Goal: Task Accomplishment & Management: Use online tool/utility

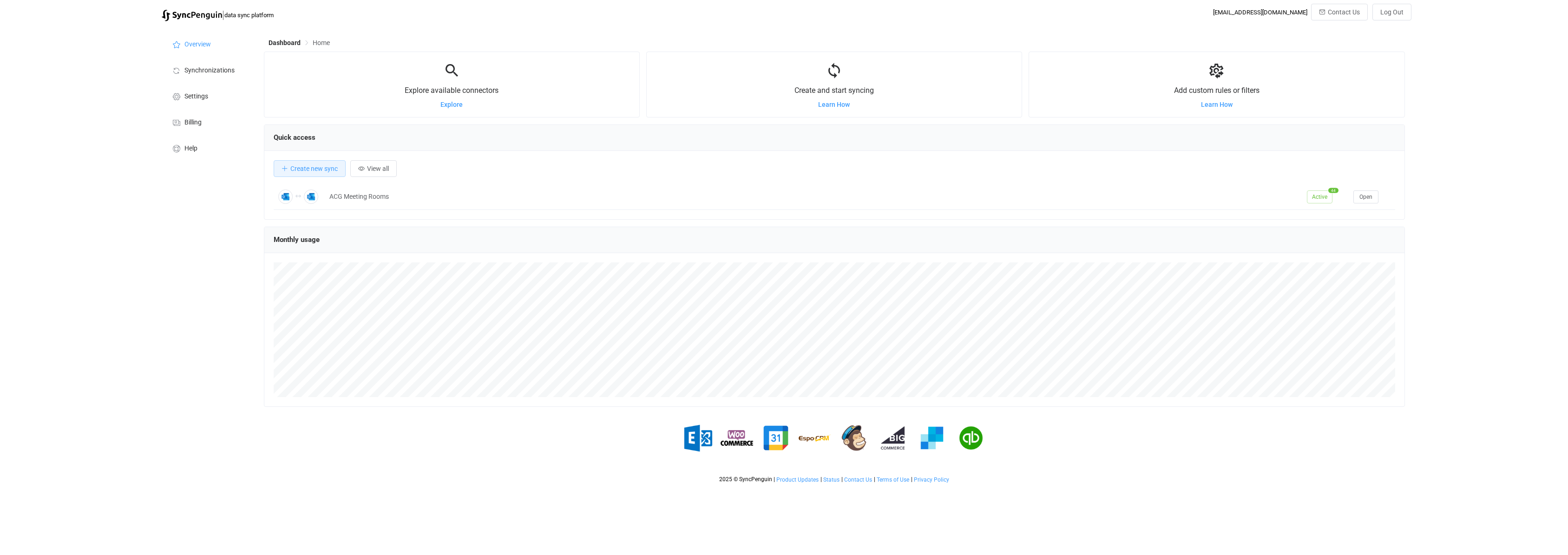
scroll to position [180, 1141]
click at [201, 74] on li "Synchronizations" at bounding box center [208, 70] width 93 height 26
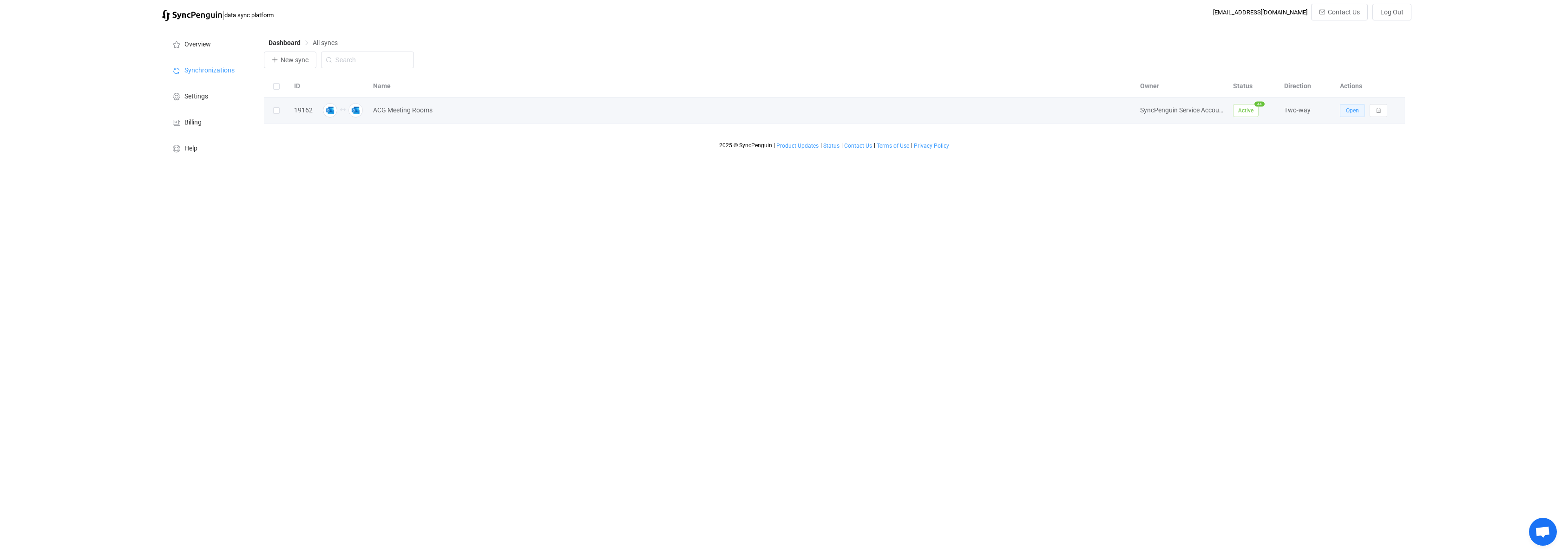
click at [1353, 114] on span "Open" at bounding box center [1352, 111] width 13 height 6
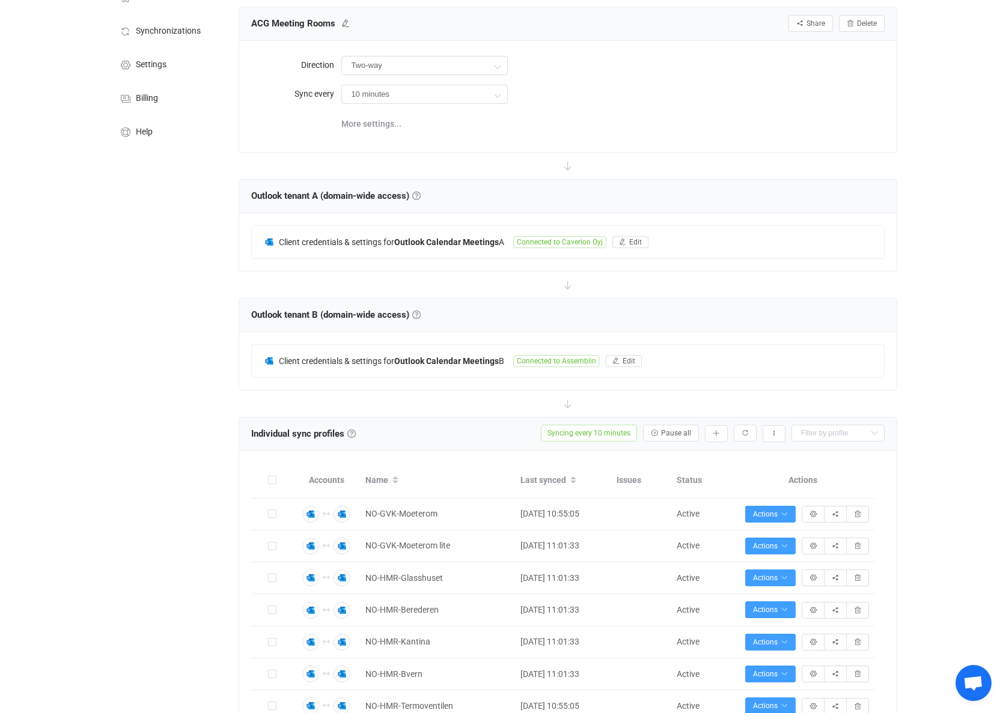
scroll to position [240, 0]
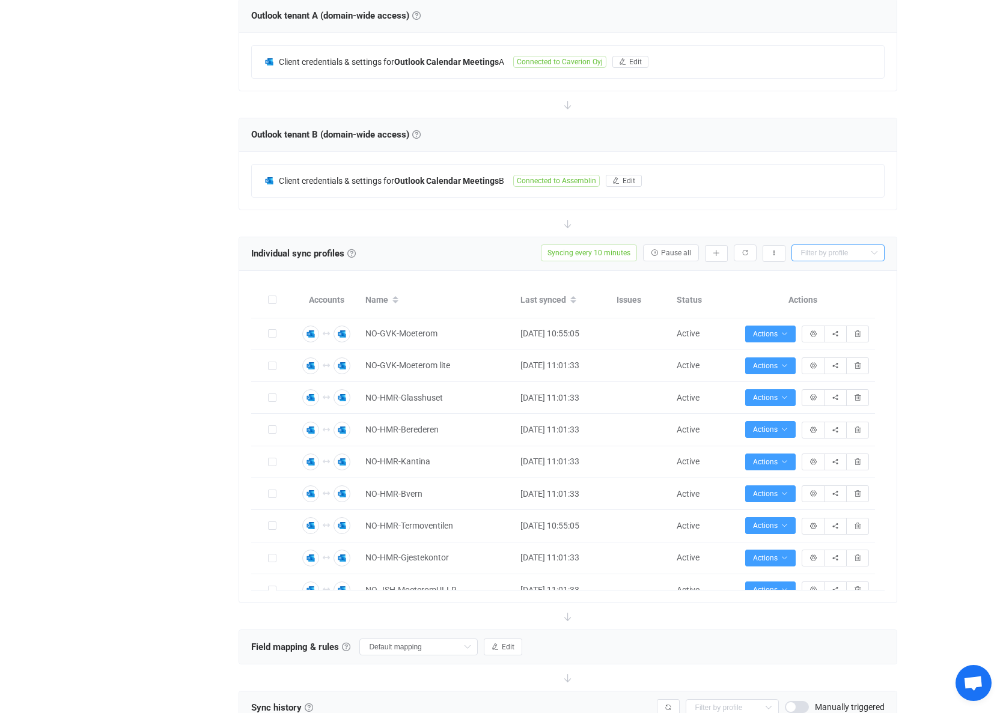
click at [844, 251] on input "text" at bounding box center [837, 253] width 93 height 17
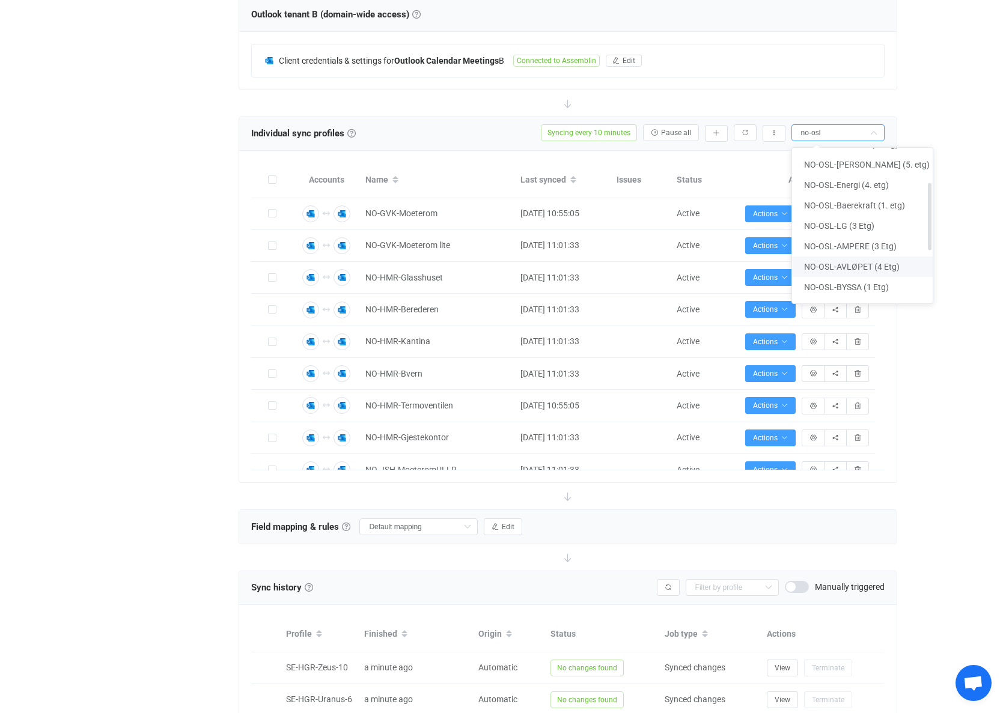
scroll to position [19, 0]
click at [851, 165] on span "NO-OSL-Samspill (4. etg)" at bounding box center [850, 164] width 93 height 10
type input "NO-OSL-Samspill (4. etg)"
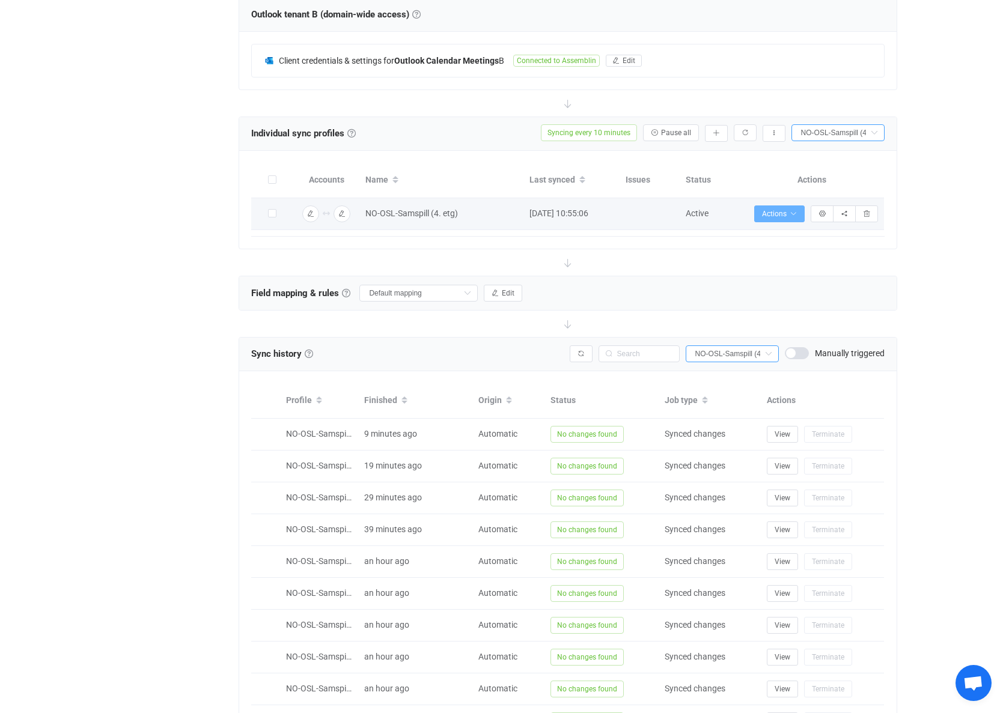
click at [794, 214] on icon "button" at bounding box center [793, 213] width 7 height 7
click at [940, 248] on div "| data sync platform [EMAIL_ADDRESS][DOMAIN_NAME] Contact Us Log Out Overview S…" at bounding box center [503, 228] width 1006 height 1169
click at [824, 212] on icon "button" at bounding box center [821, 213] width 7 height 7
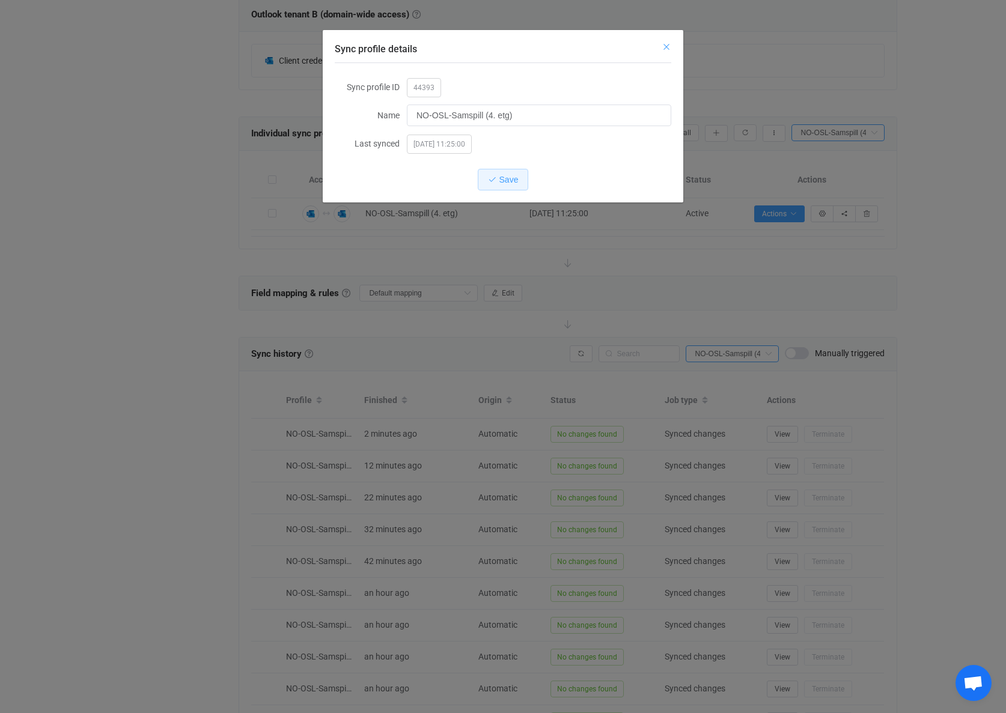
click at [665, 47] on icon "Close" at bounding box center [667, 47] width 10 height 10
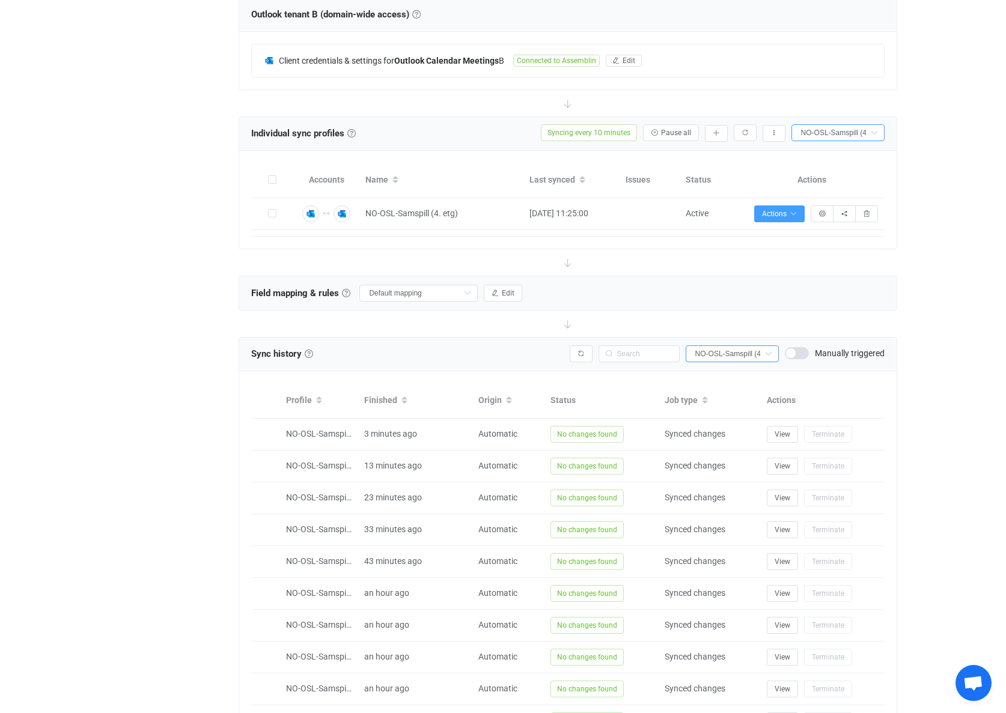
click at [939, 209] on div "| data sync platform [EMAIL_ADDRESS][DOMAIN_NAME] Contact Us Log Out Overview S…" at bounding box center [503, 228] width 1006 height 1169
click at [867, 213] on icon "button" at bounding box center [866, 213] width 7 height 7
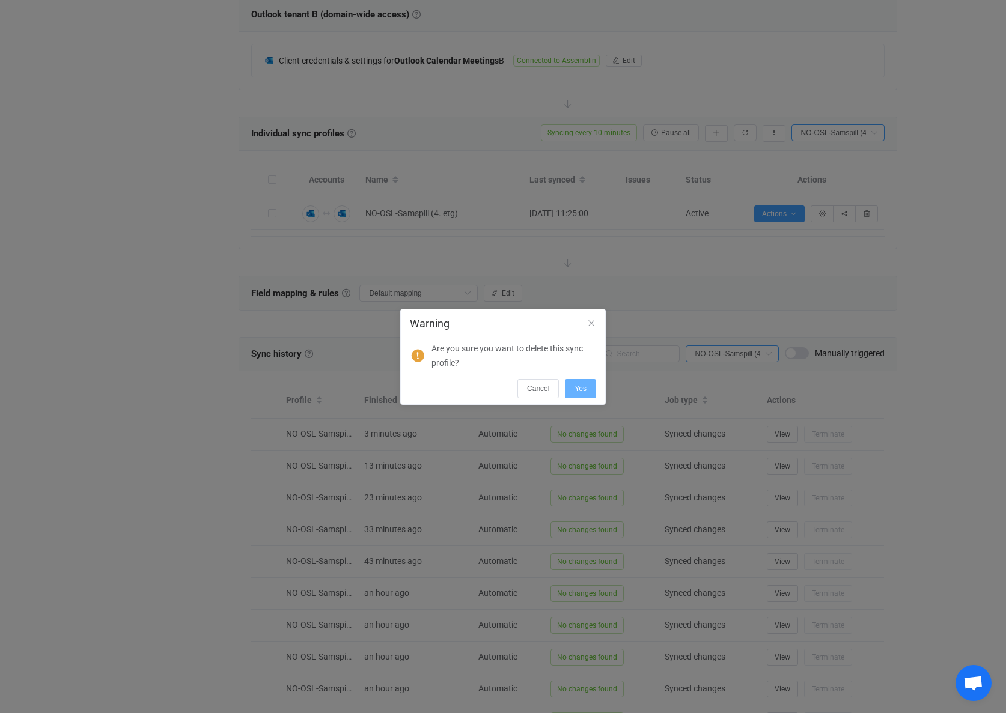
click at [573, 385] on button "Yes" at bounding box center [580, 388] width 31 height 19
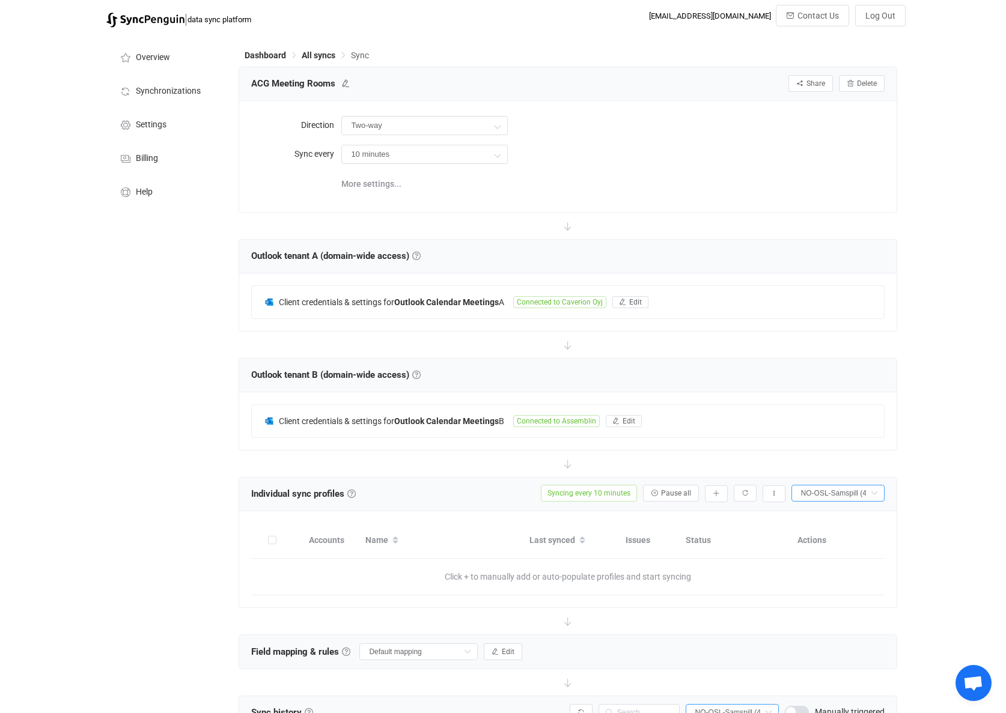
scroll to position [180, 0]
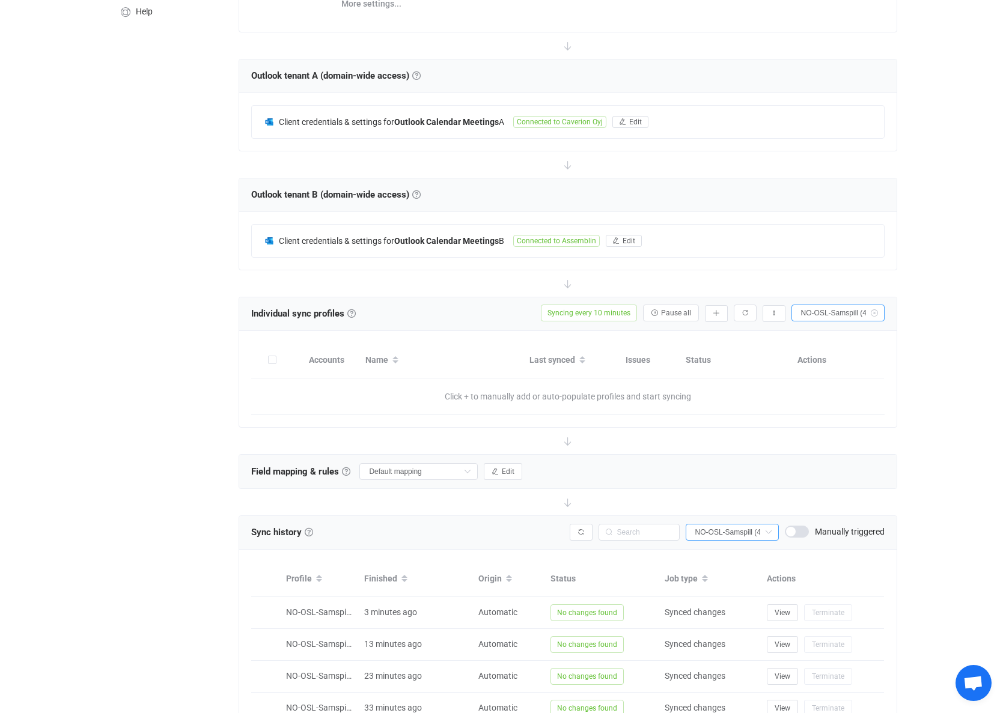
click at [872, 313] on icon at bounding box center [873, 313] width 15 height 17
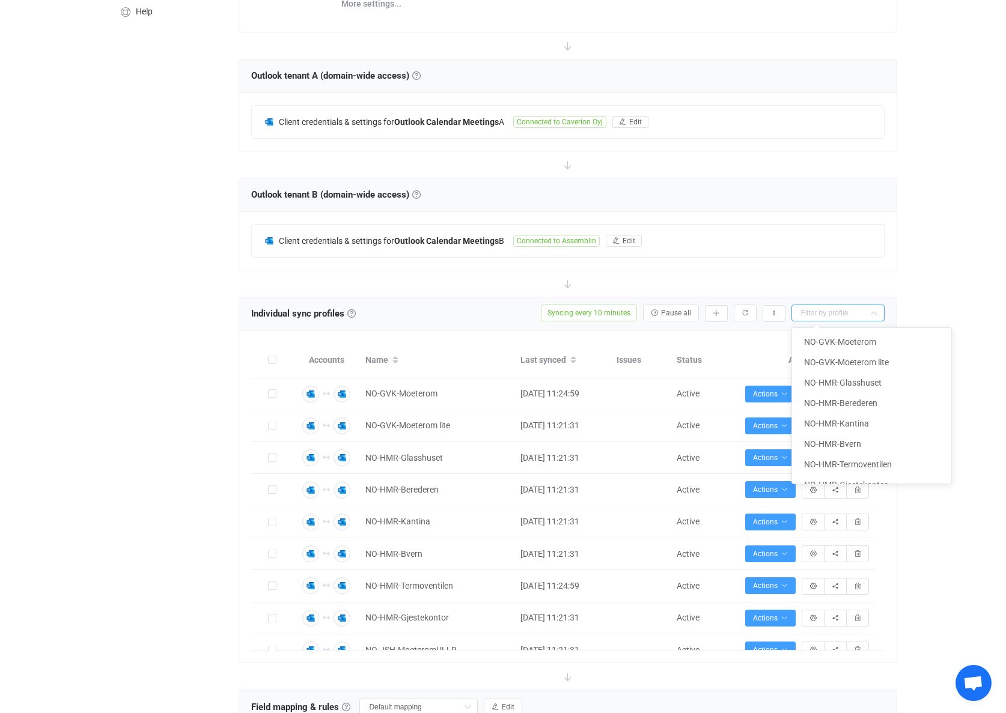
click at [822, 313] on input "text" at bounding box center [837, 313] width 93 height 17
click at [829, 443] on span "NO-OSL-Mangfold (1. etg)" at bounding box center [852, 447] width 97 height 10
type input "NO-OSL-Mangfold (1. etg)"
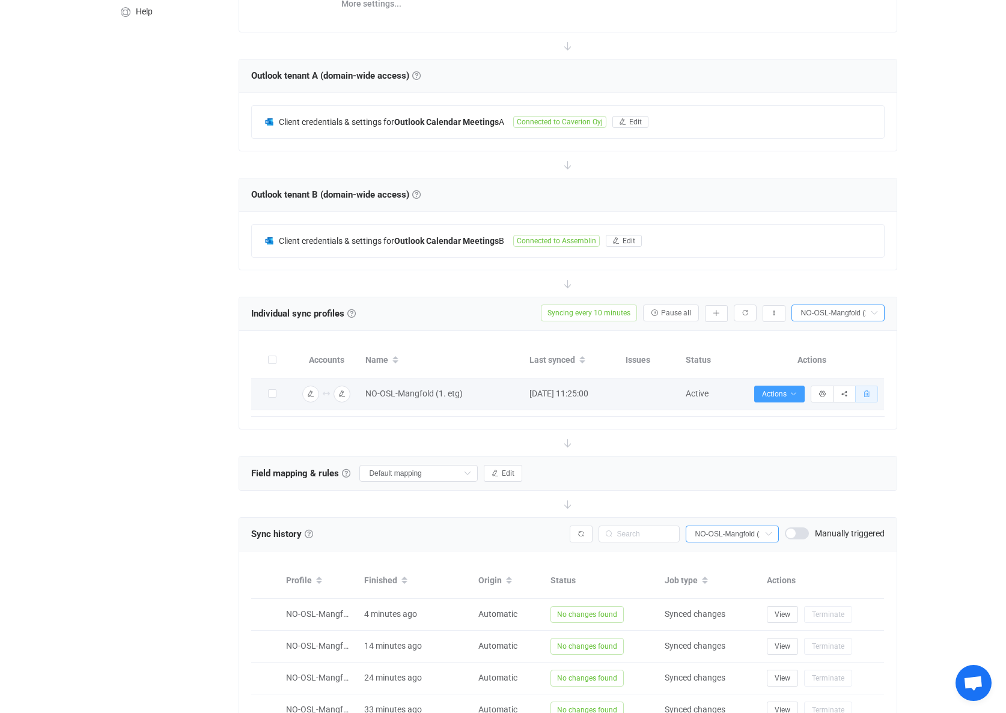
click at [870, 393] on icon "button" at bounding box center [866, 394] width 7 height 7
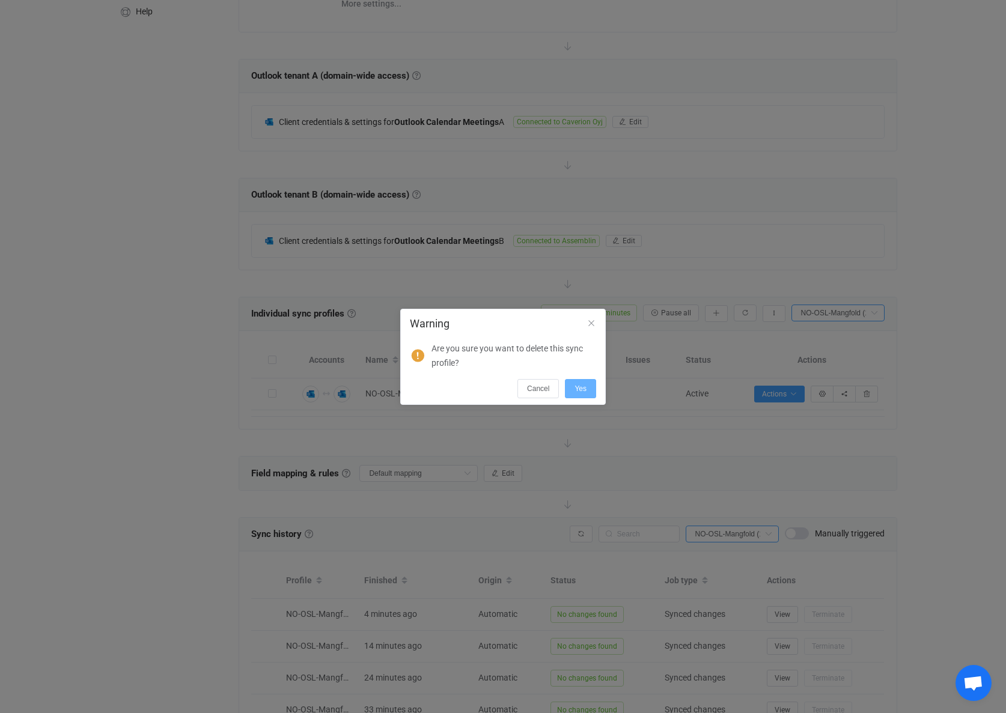
click at [579, 391] on span "Yes" at bounding box center [580, 389] width 12 height 8
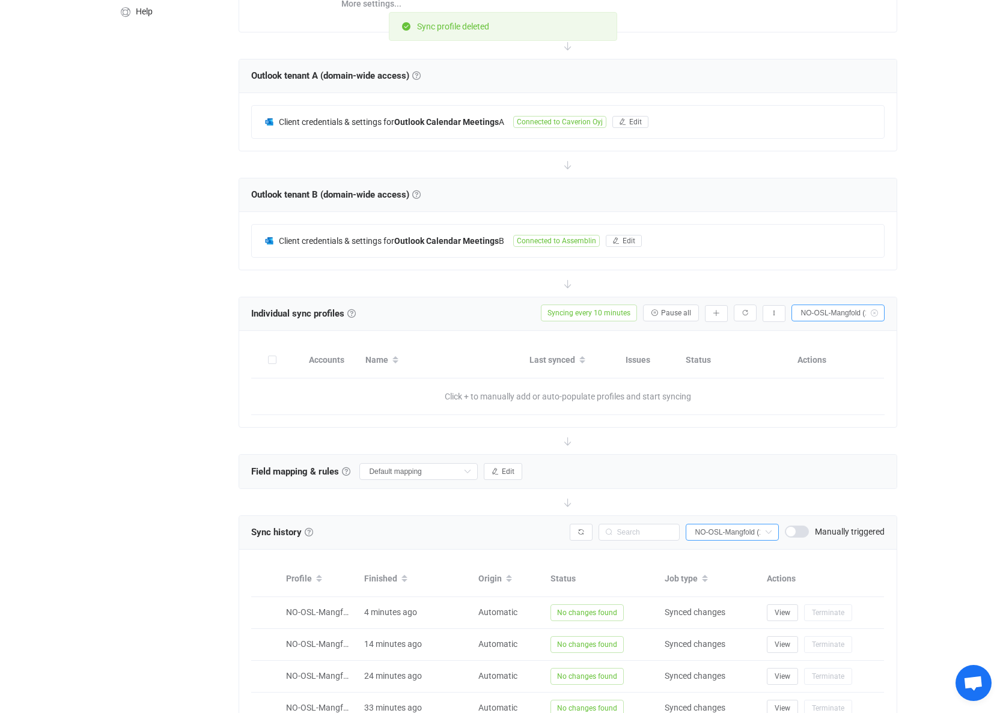
click at [873, 314] on icon at bounding box center [873, 313] width 15 height 17
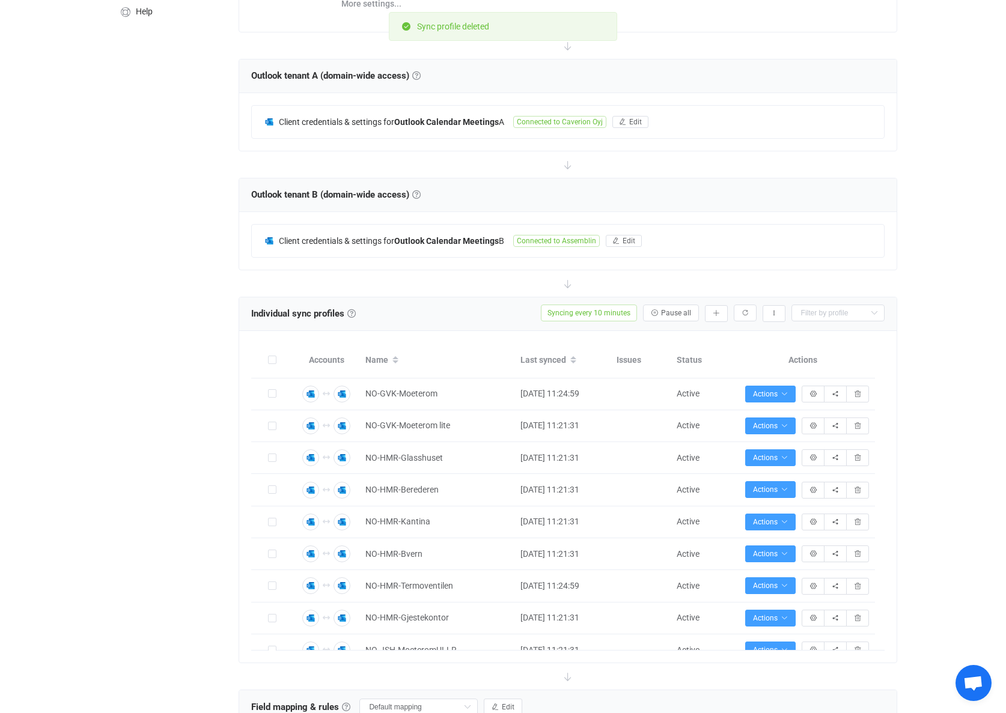
click at [872, 313] on icon at bounding box center [873, 313] width 15 height 17
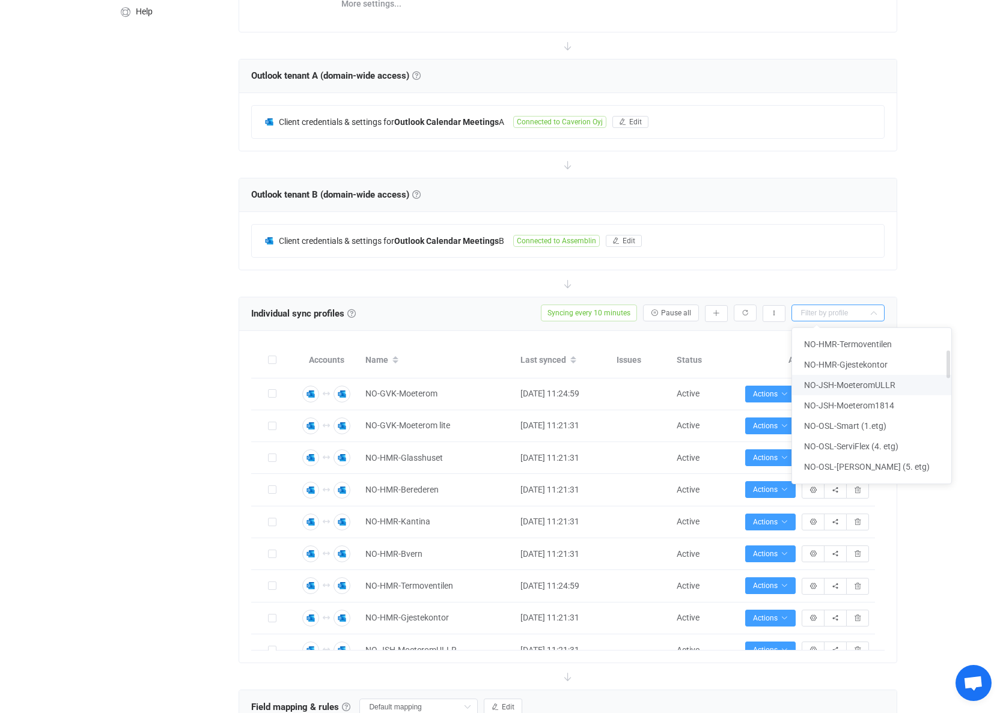
scroll to position [180, 0]
click at [862, 446] on span "NO-OSL-Baerekraft (1. etg)" at bounding box center [854, 448] width 101 height 10
type input "NO-OSL-Baerekraft (1. etg)"
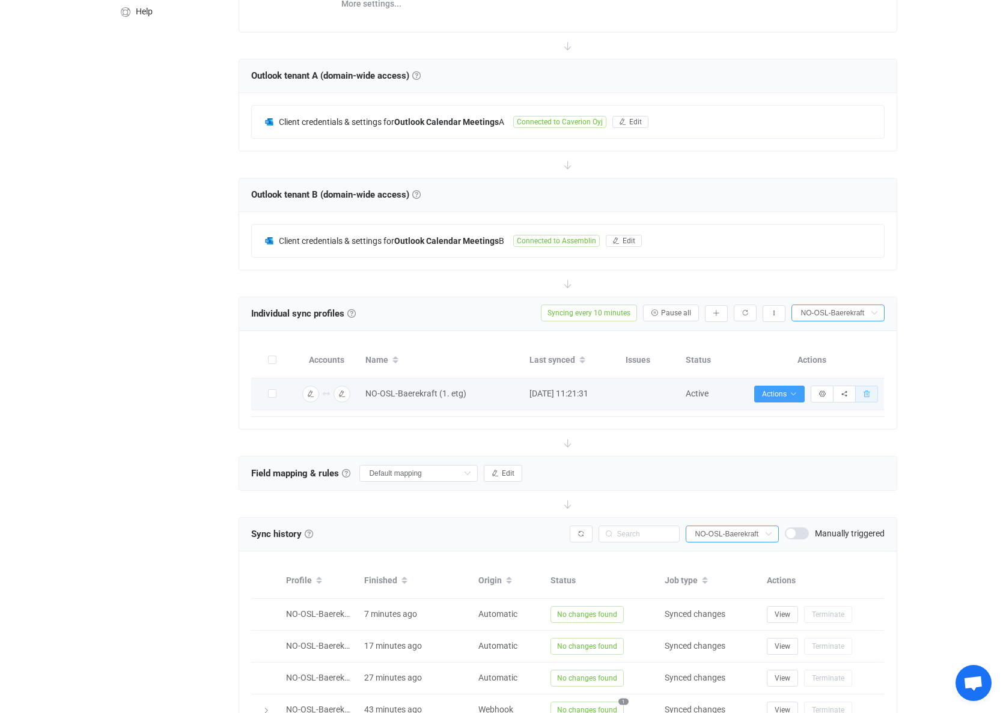
click at [869, 397] on button "button" at bounding box center [866, 394] width 23 height 17
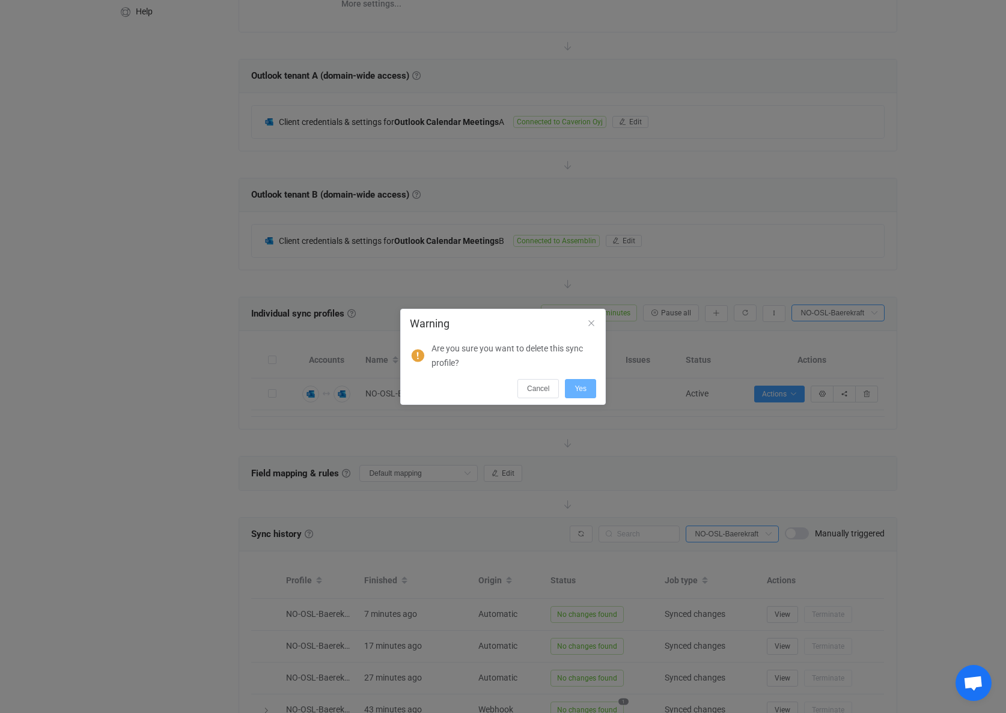
click at [585, 391] on span "Yes" at bounding box center [580, 389] width 12 height 8
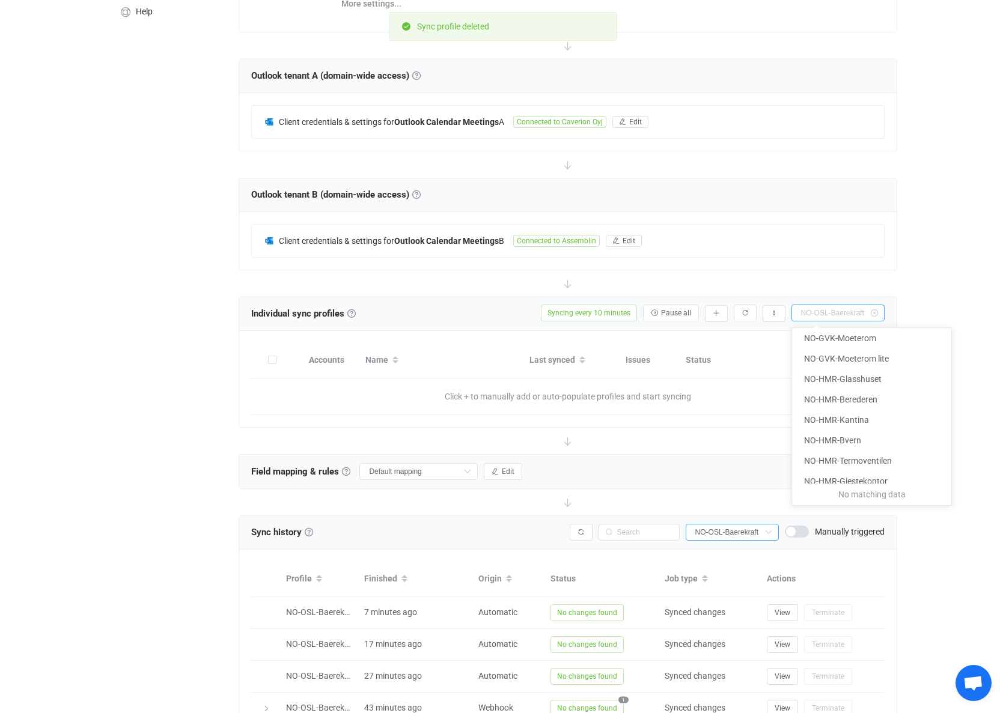
click at [841, 311] on input "text" at bounding box center [837, 313] width 93 height 17
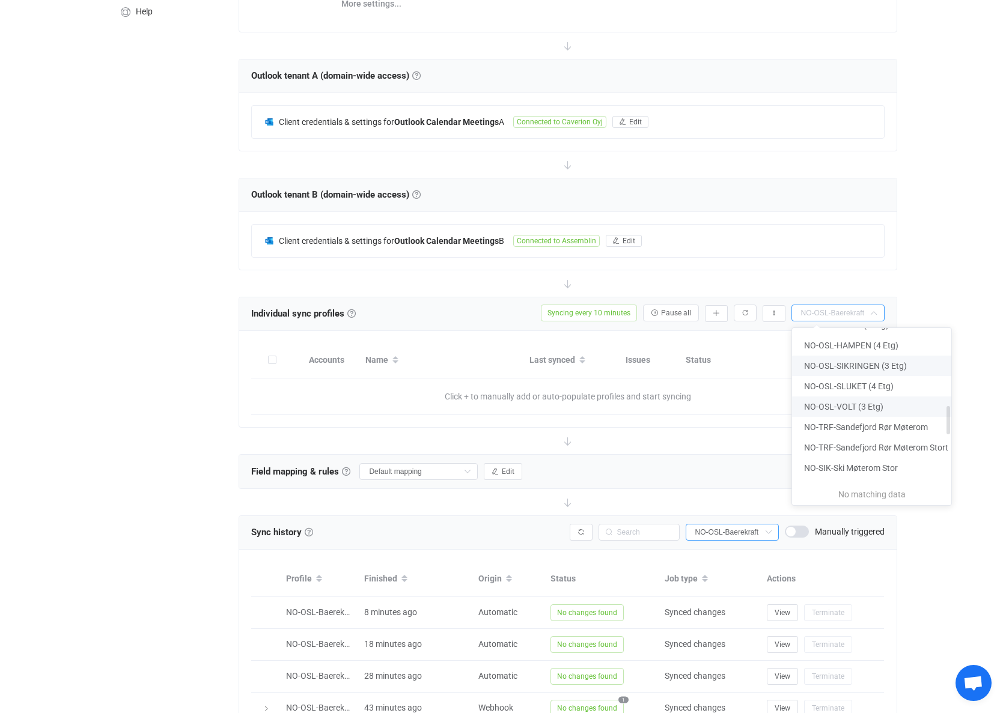
scroll to position [421, 0]
click at [857, 448] on span "NO-OSL-Innovasjon (4. etg)" at bounding box center [855, 449] width 103 height 10
type input "NO-OSL-Innovasjon (4. etg)"
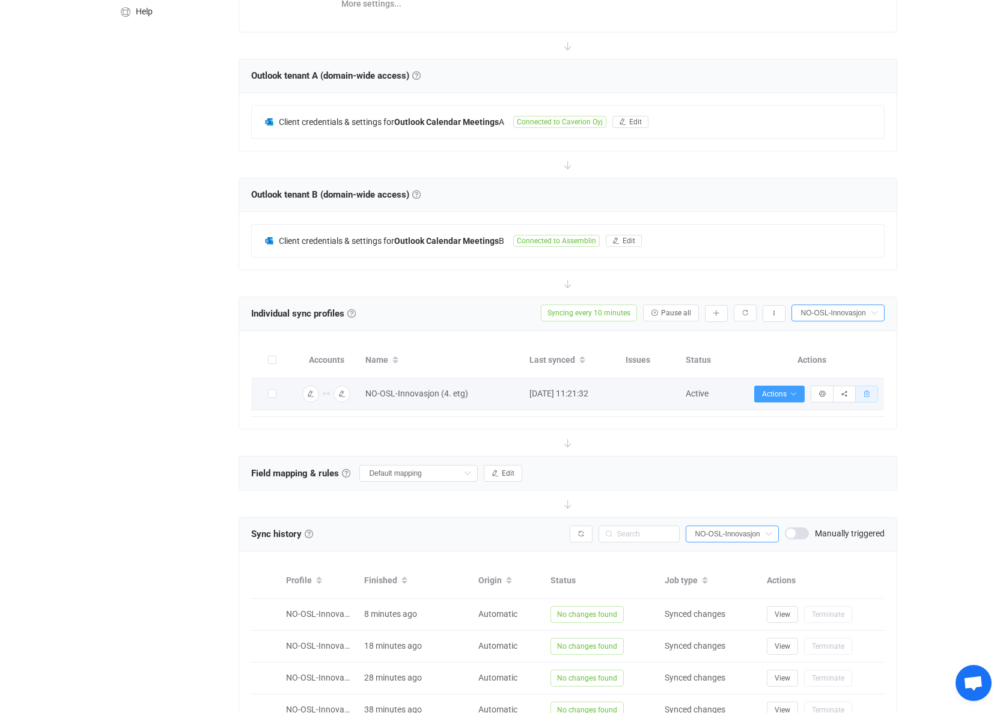
click at [867, 396] on icon "button" at bounding box center [866, 394] width 7 height 7
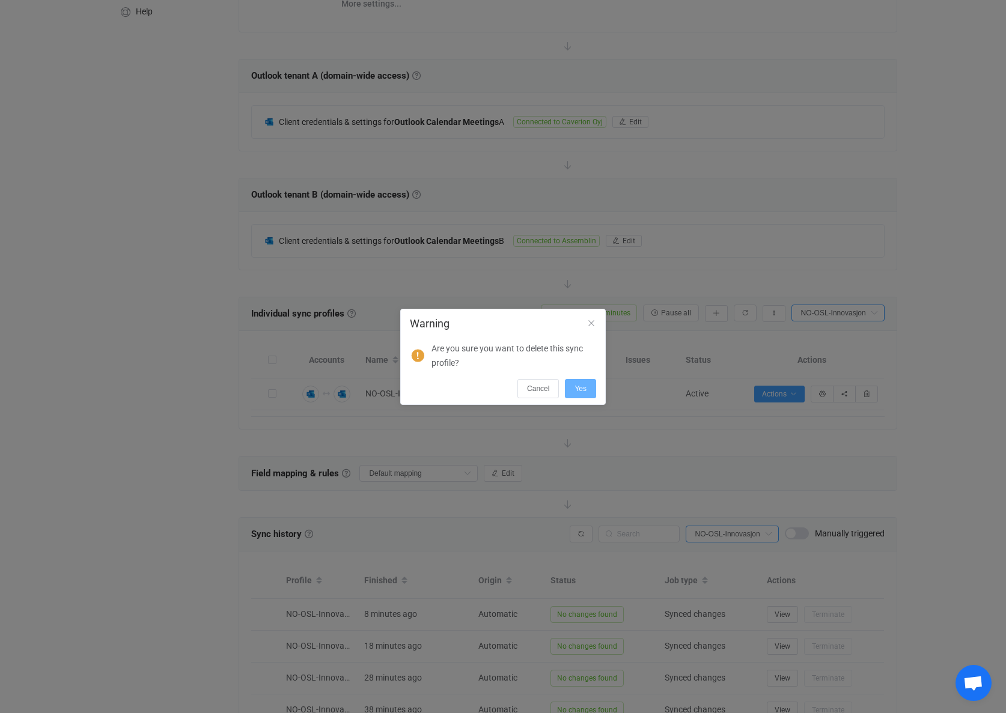
click at [585, 389] on span "Yes" at bounding box center [580, 389] width 12 height 8
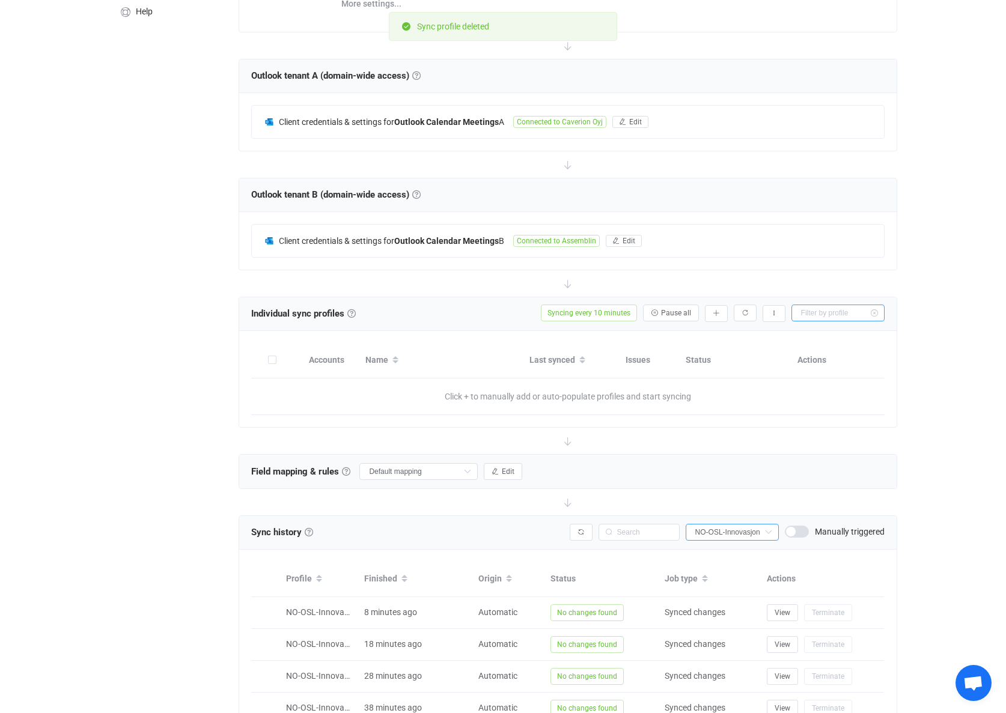
click at [847, 314] on input "text" at bounding box center [837, 313] width 93 height 17
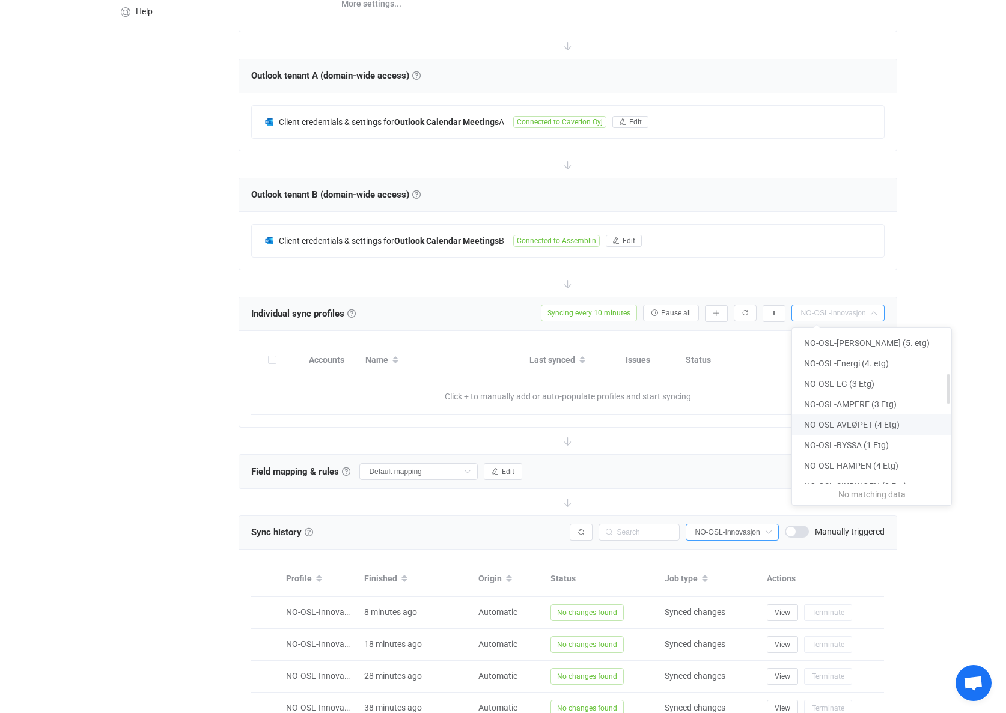
scroll to position [180, 0]
click at [841, 403] on span "NO-OSL-[PERSON_NAME] (5. etg)" at bounding box center [867, 403] width 126 height 10
type input "NO-OSL-[PERSON_NAME] (5. etg)"
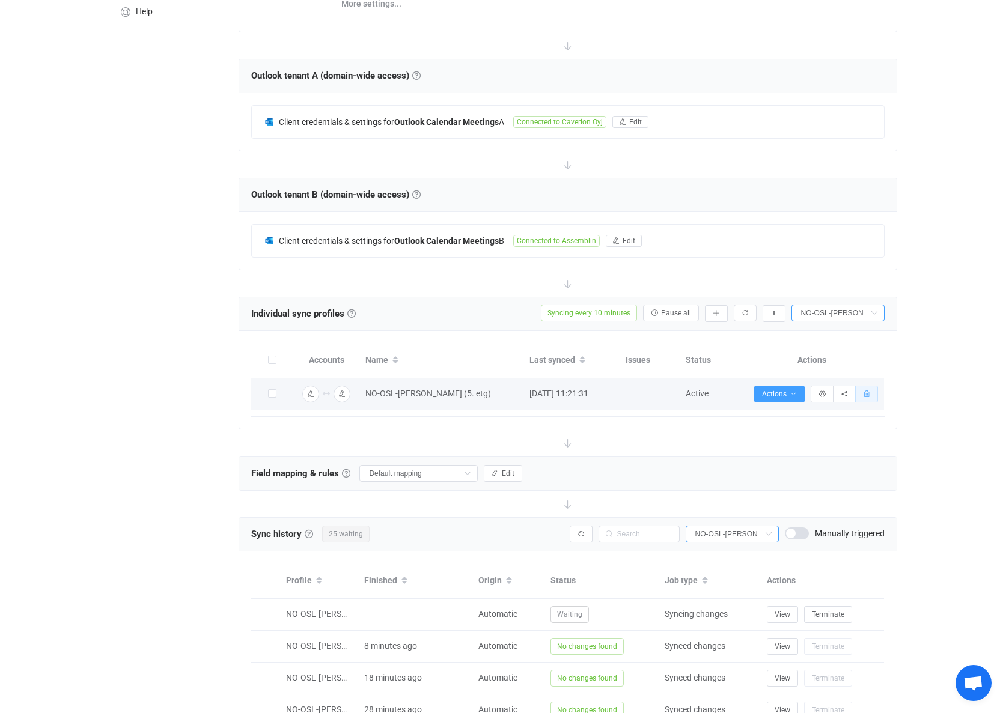
click at [868, 396] on icon "button" at bounding box center [866, 394] width 7 height 7
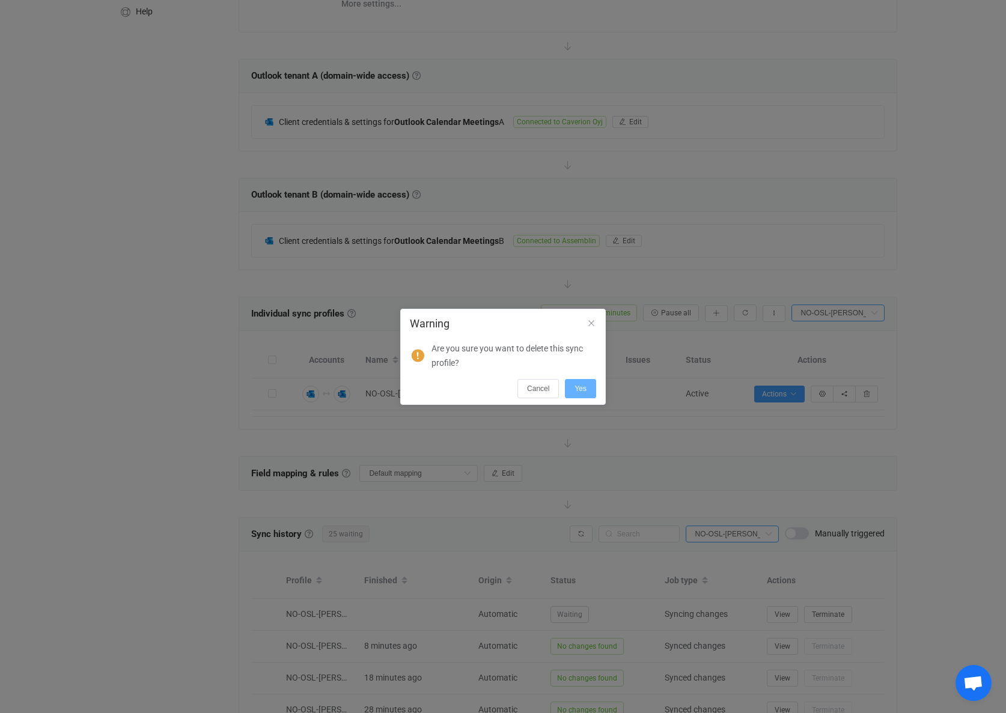
click at [582, 391] on span "Yes" at bounding box center [580, 389] width 12 height 8
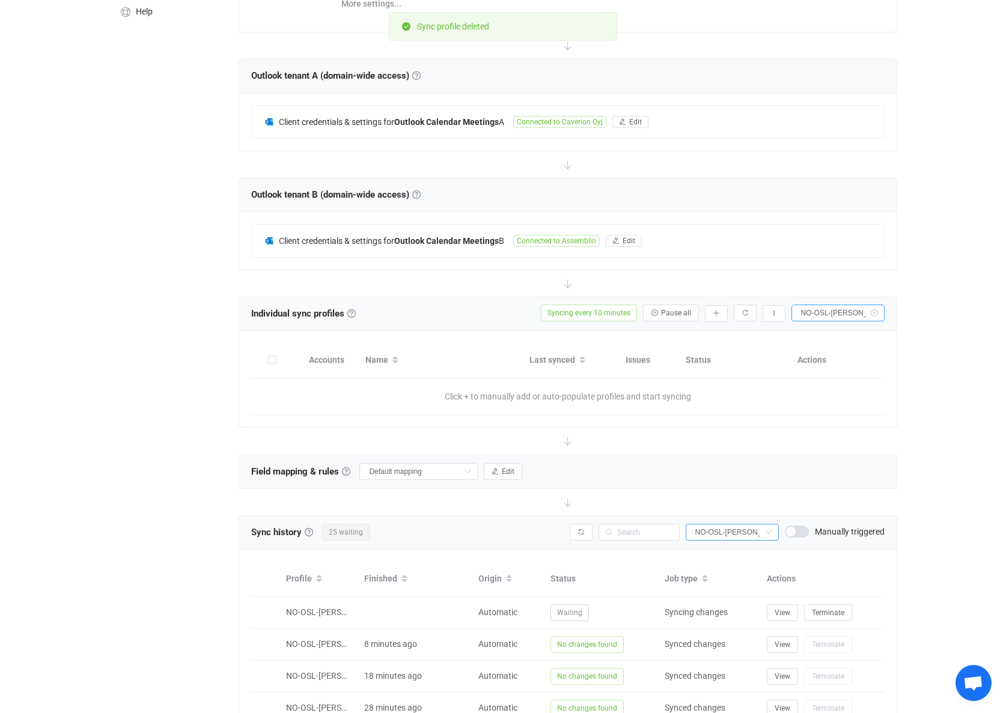
click at [880, 312] on icon at bounding box center [873, 313] width 15 height 17
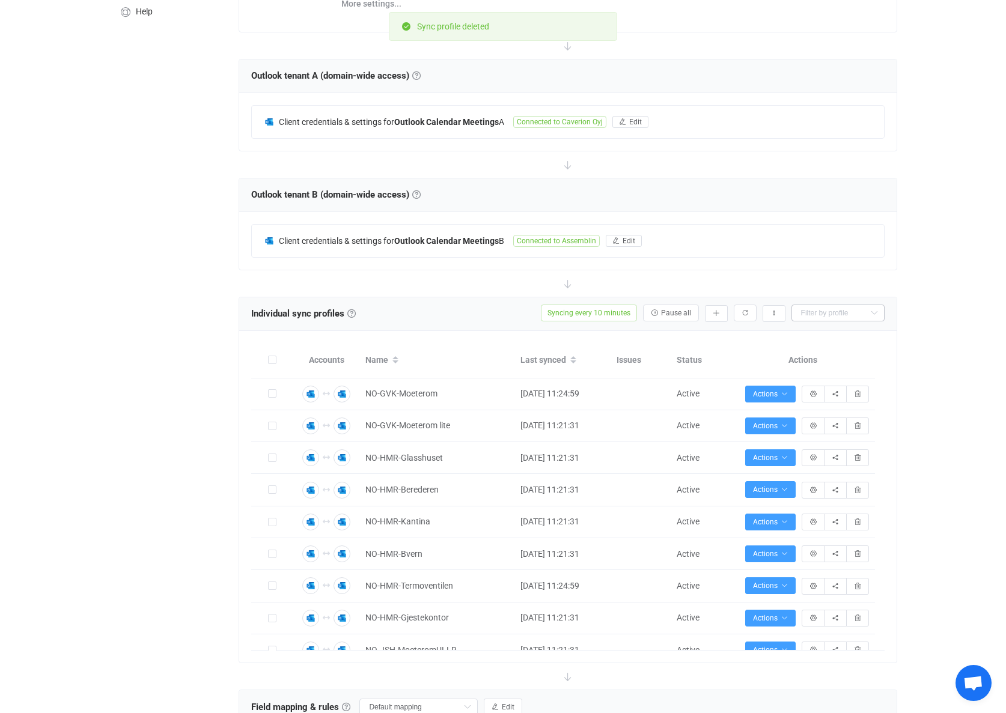
click at [872, 312] on icon at bounding box center [873, 313] width 15 height 17
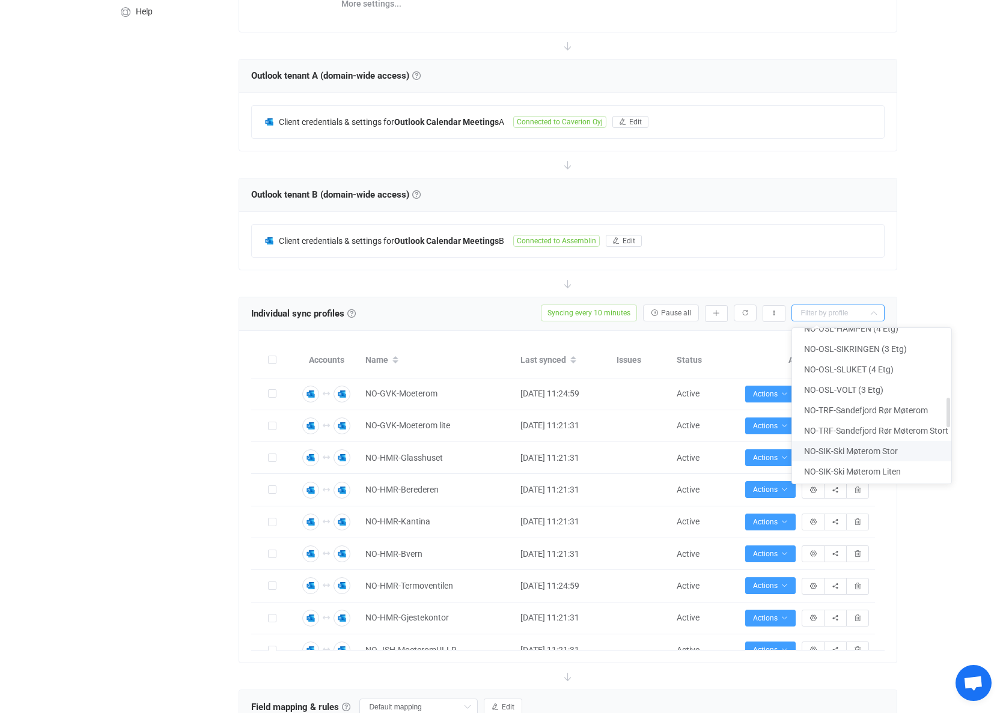
scroll to position [421, 0]
click at [834, 431] on span "NO-OSL-Kvalitet (4. etg)" at bounding box center [849, 432] width 90 height 10
type input "NO-OSL-Kvalitet (4. etg)"
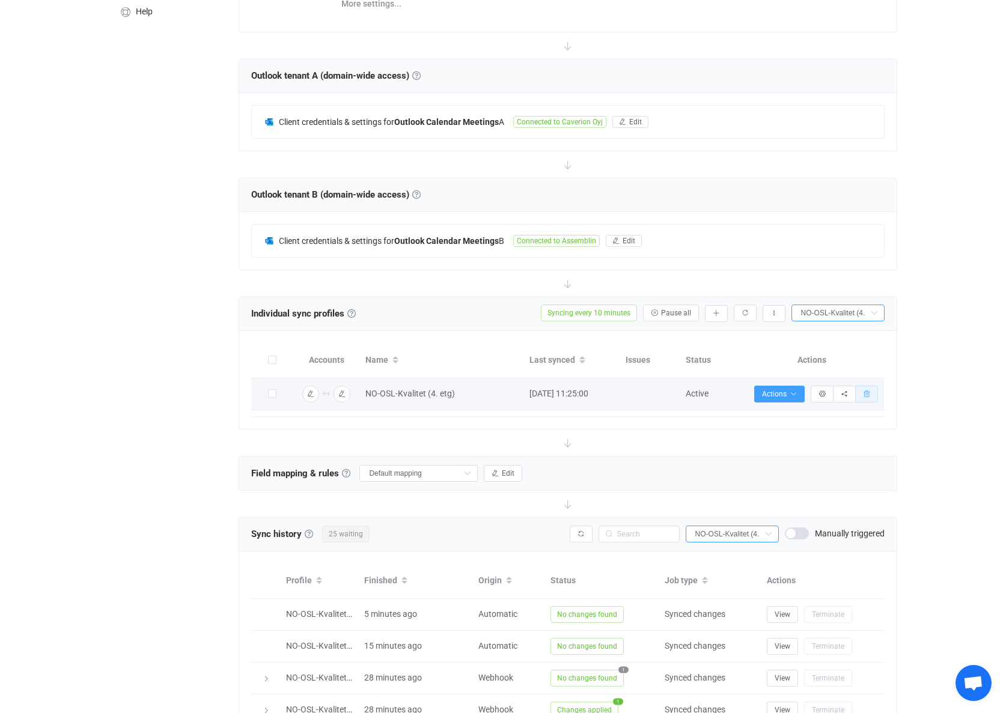
click at [865, 395] on icon "button" at bounding box center [866, 394] width 7 height 7
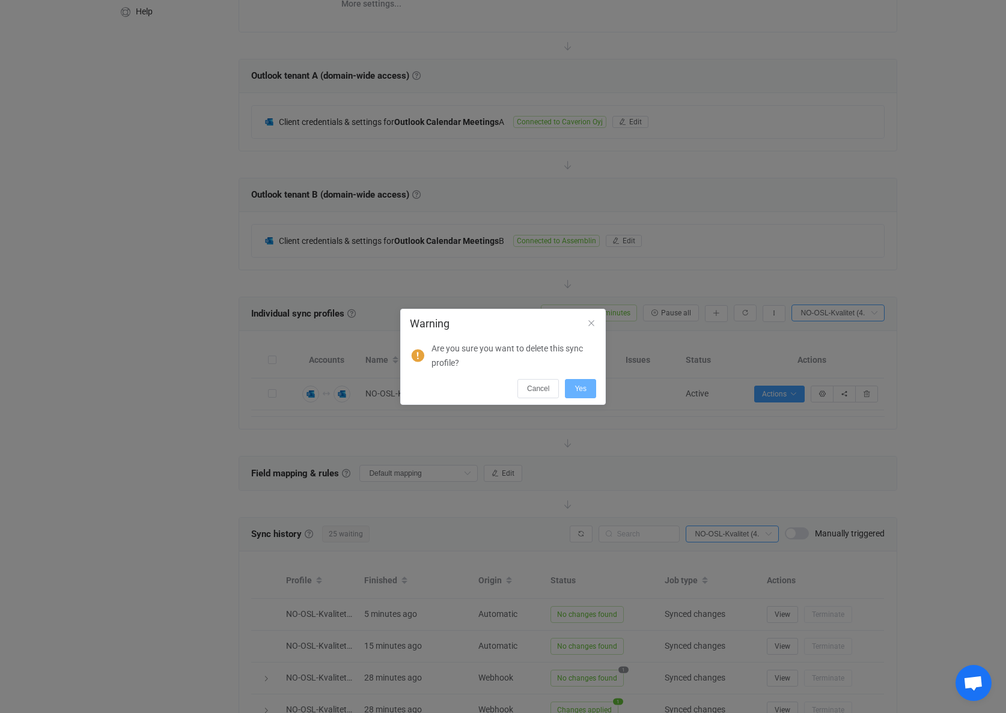
click at [579, 392] on span "Yes" at bounding box center [580, 389] width 12 height 8
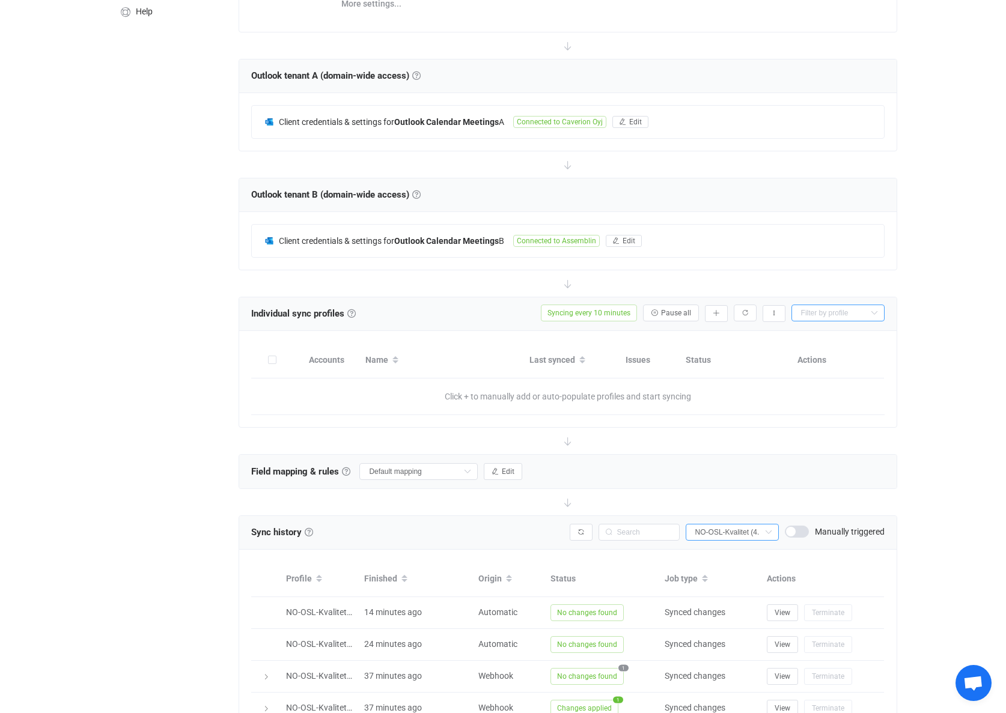
click at [848, 311] on input "text" at bounding box center [837, 313] width 93 height 17
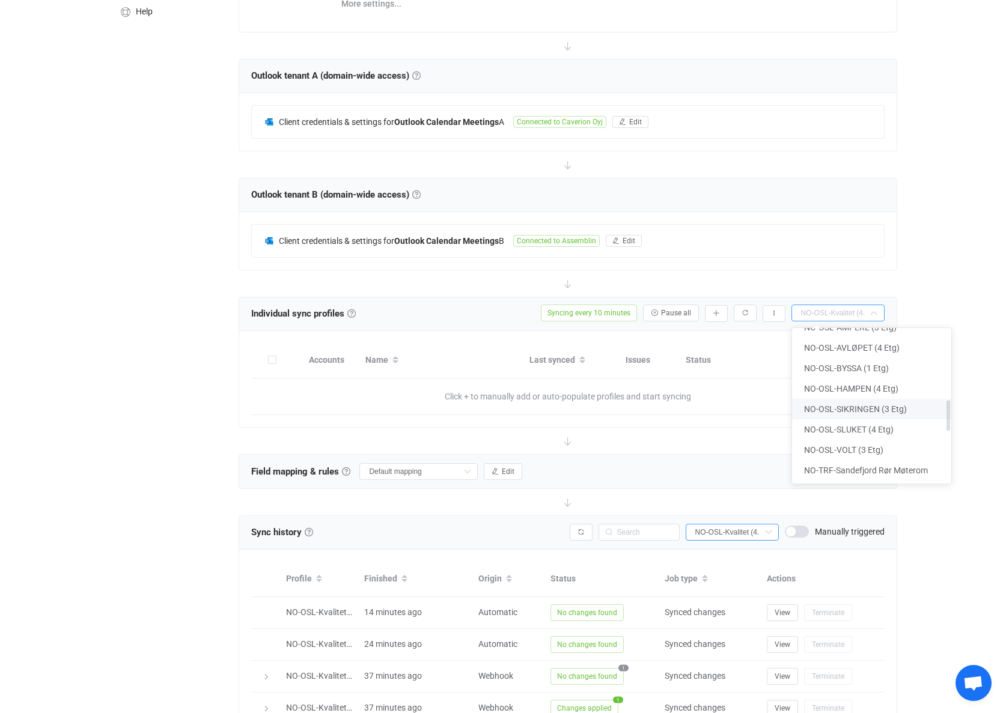
scroll to position [361, 0]
click at [855, 372] on span "NO-OSL-SLUKET (4 Etg)" at bounding box center [849, 370] width 90 height 10
type input "NO-OSL-SLUKET (4 Etg)"
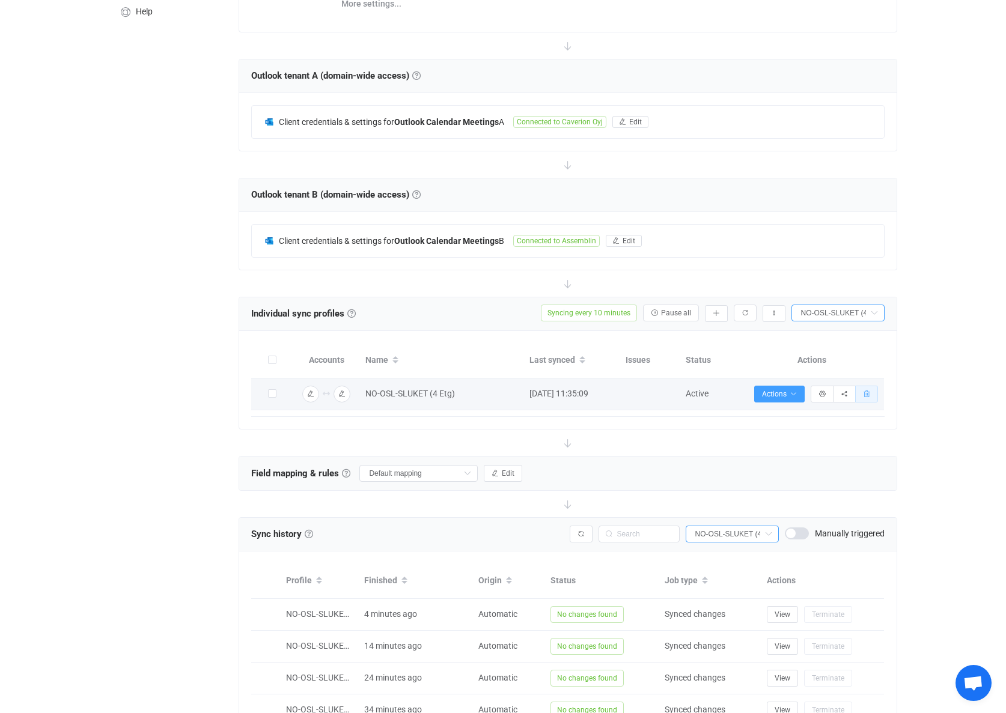
click at [870, 393] on icon "button" at bounding box center [866, 394] width 7 height 7
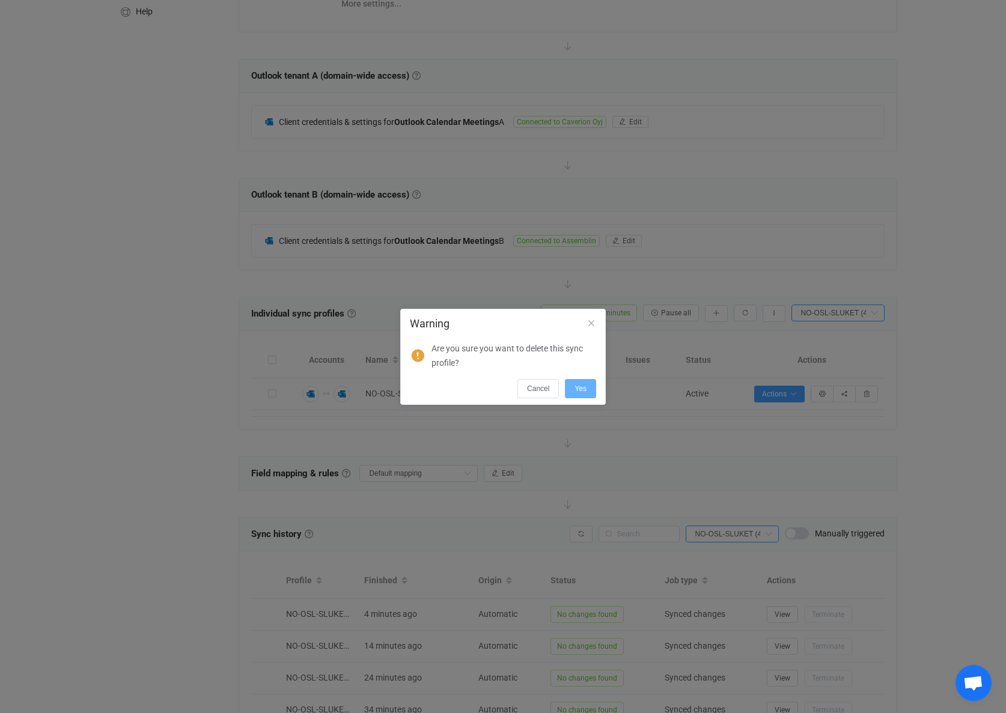
click at [580, 390] on span "Yes" at bounding box center [580, 389] width 12 height 8
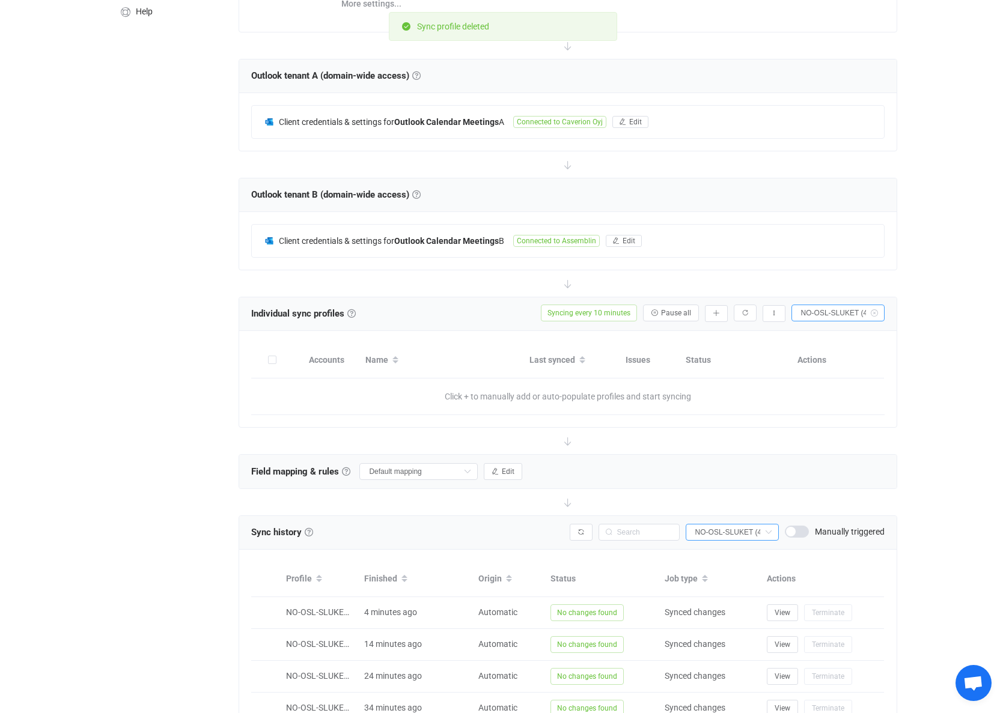
click at [871, 314] on icon at bounding box center [873, 313] width 15 height 17
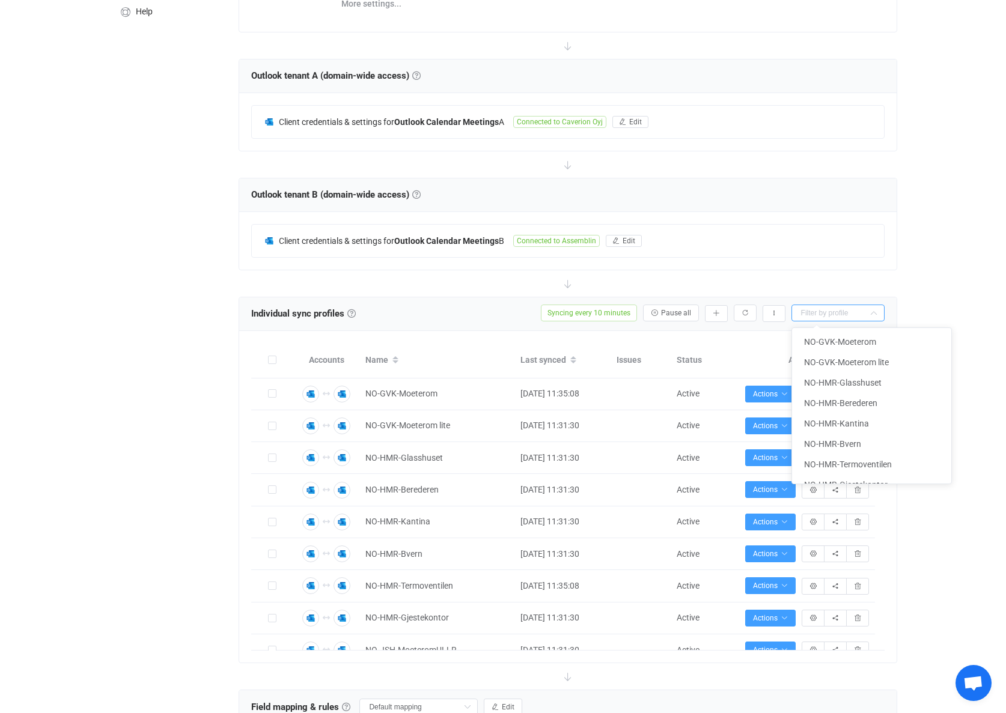
click at [854, 311] on input "text" at bounding box center [837, 313] width 93 height 17
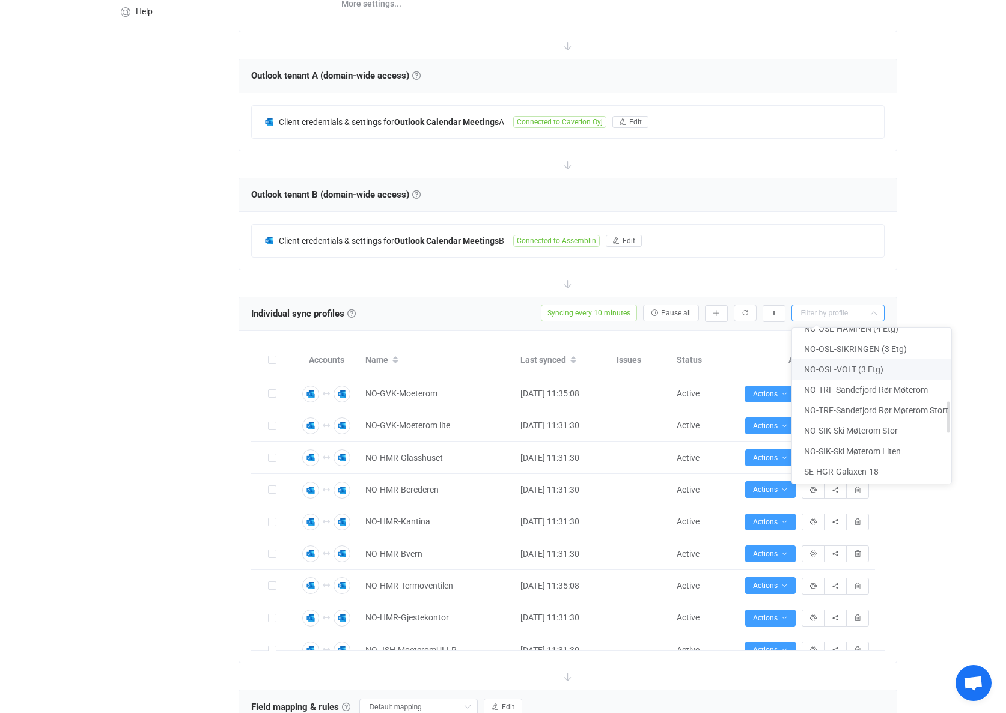
click at [843, 369] on span "NO-OSL-VOLT (3 Etg)" at bounding box center [843, 370] width 79 height 10
type input "NO-OSL-VOLT (3 Etg)"
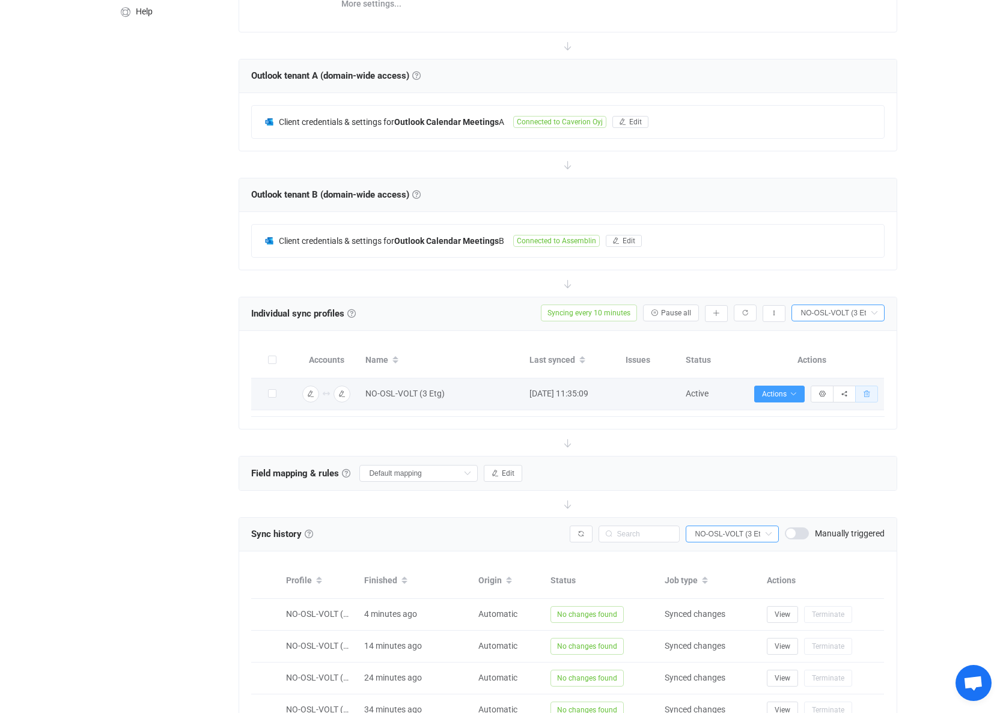
click at [870, 395] on icon "button" at bounding box center [866, 394] width 7 height 7
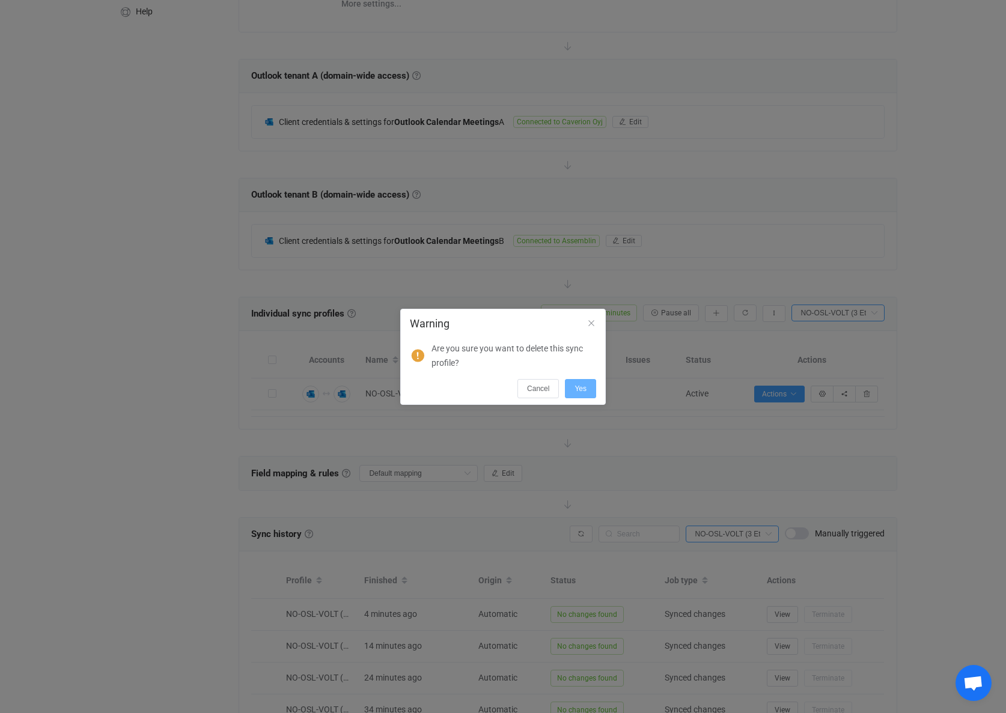
click at [579, 391] on span "Yes" at bounding box center [580, 389] width 12 height 8
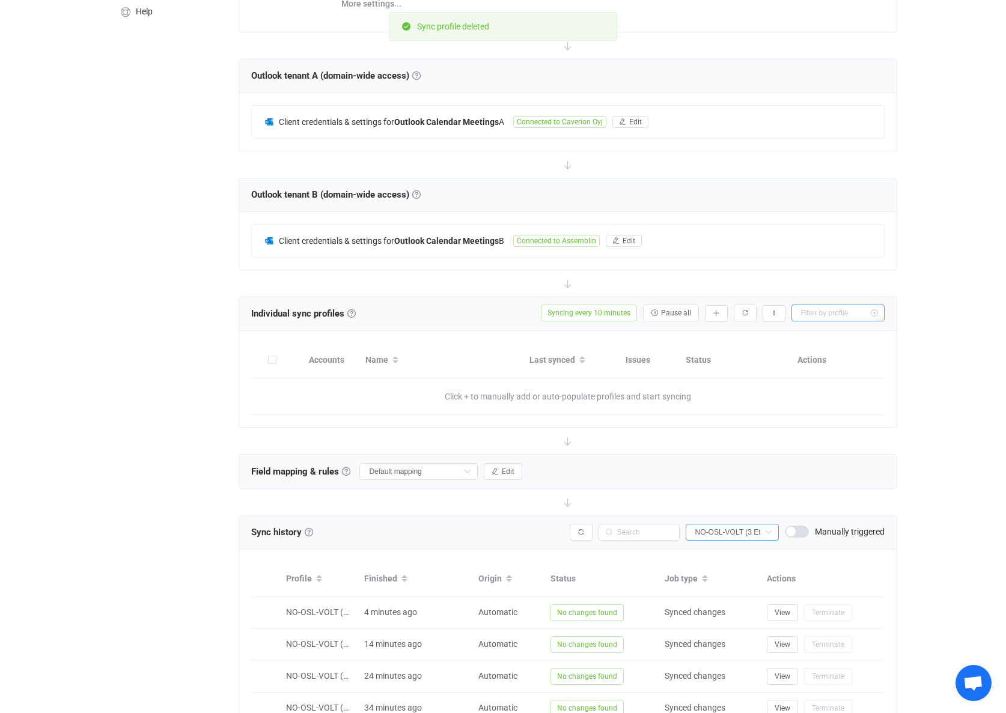
click at [831, 314] on input "text" at bounding box center [837, 313] width 93 height 17
click at [850, 312] on input "text" at bounding box center [837, 313] width 93 height 17
type input "NO-OSL-VOLT (3 Etg)"
click at [842, 312] on input "NO-OSL-VOLT (3 Etg)" at bounding box center [837, 313] width 93 height 17
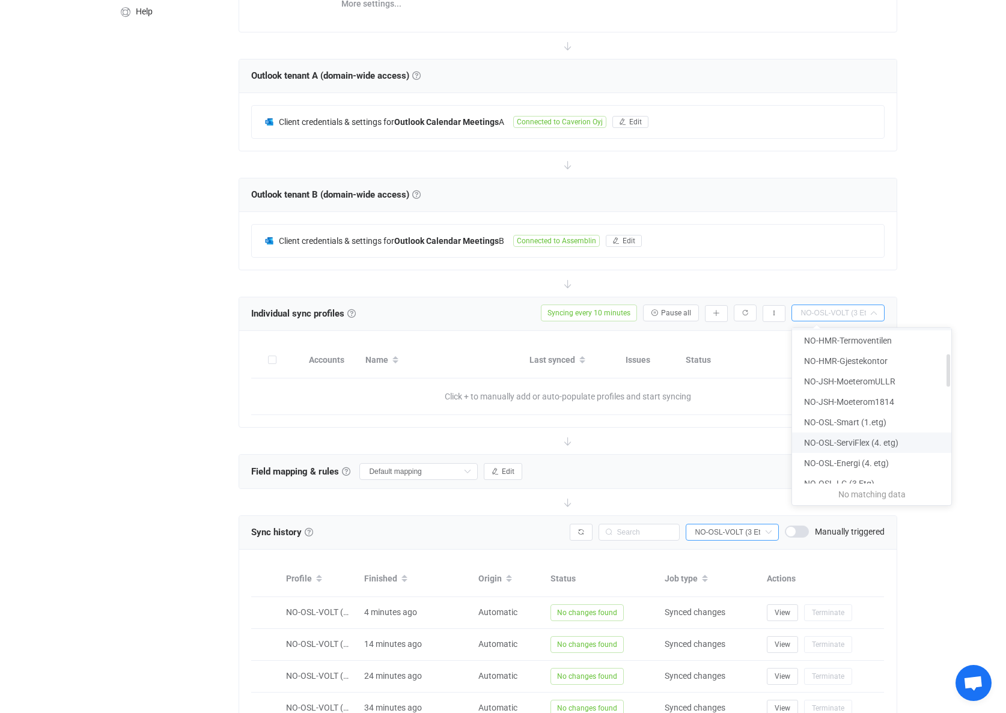
scroll to position [180, 0]
click at [832, 461] on span "NO-OSL-AVLØPET (4 Etg)" at bounding box center [852, 465] width 96 height 10
type input "NO-OSL-AVLØPET (4 Etg)"
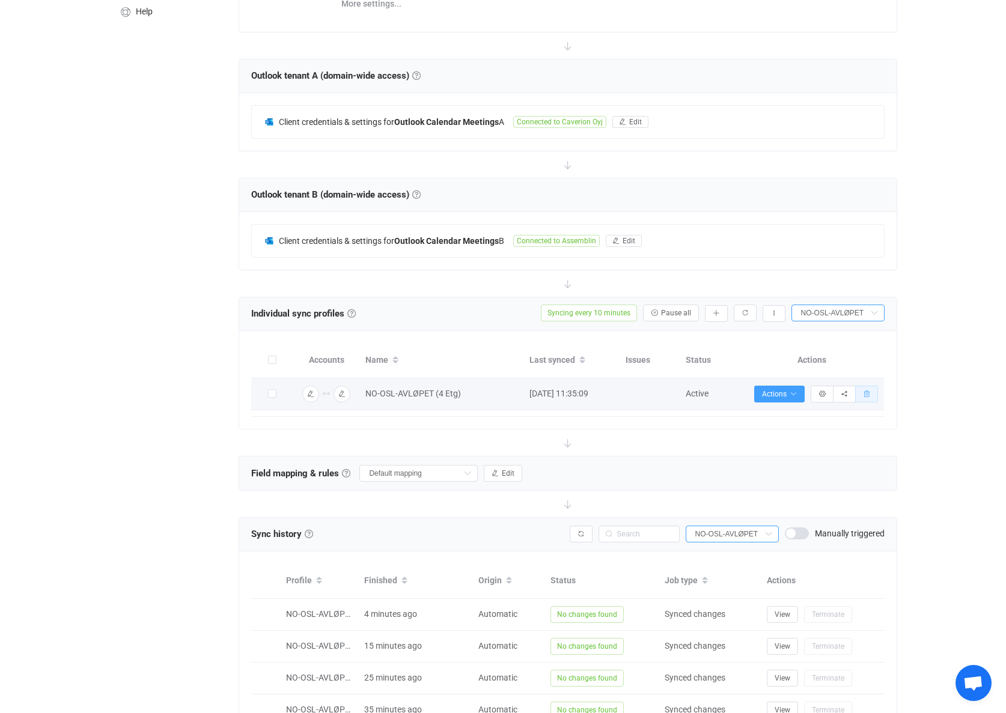
click at [868, 394] on icon "button" at bounding box center [866, 394] width 7 height 7
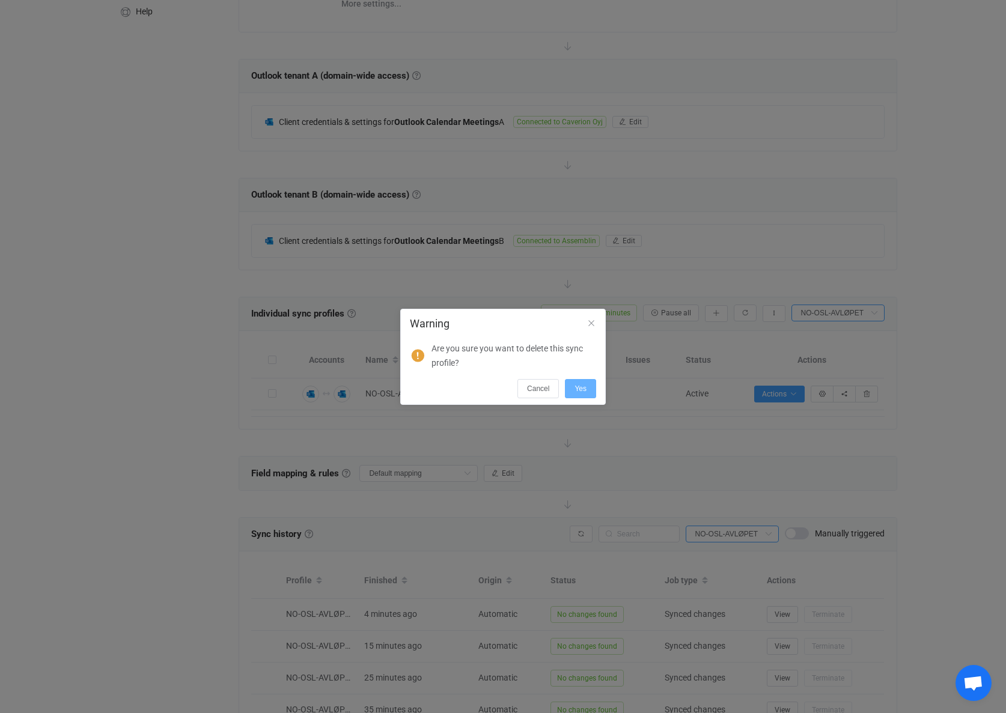
click at [590, 389] on button "Yes" at bounding box center [580, 388] width 31 height 19
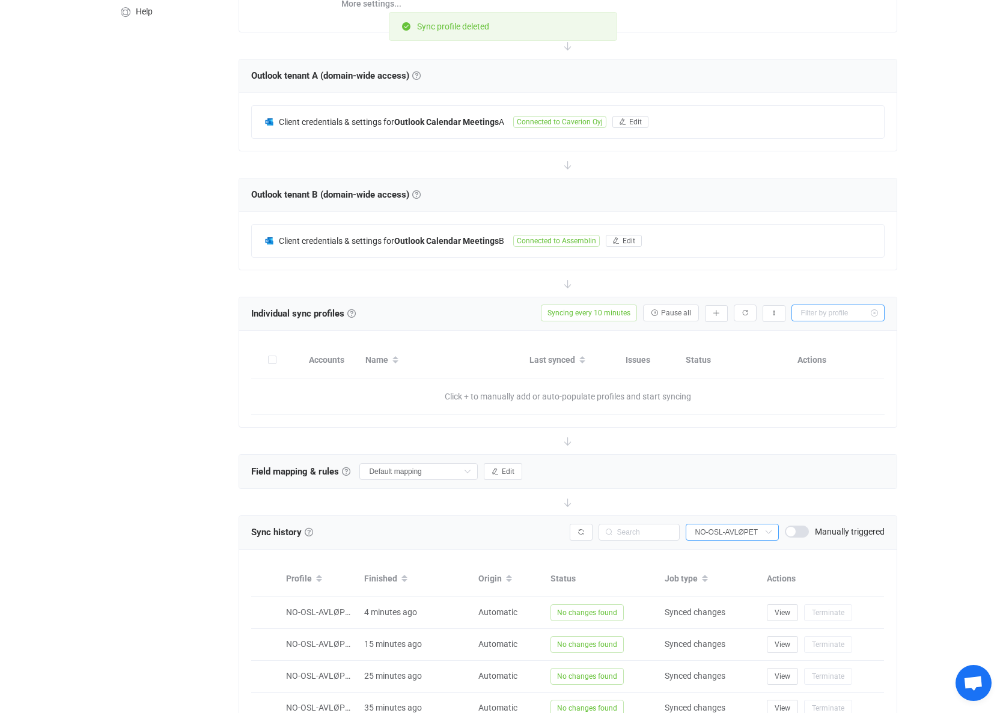
click at [840, 313] on input "text" at bounding box center [837, 313] width 93 height 17
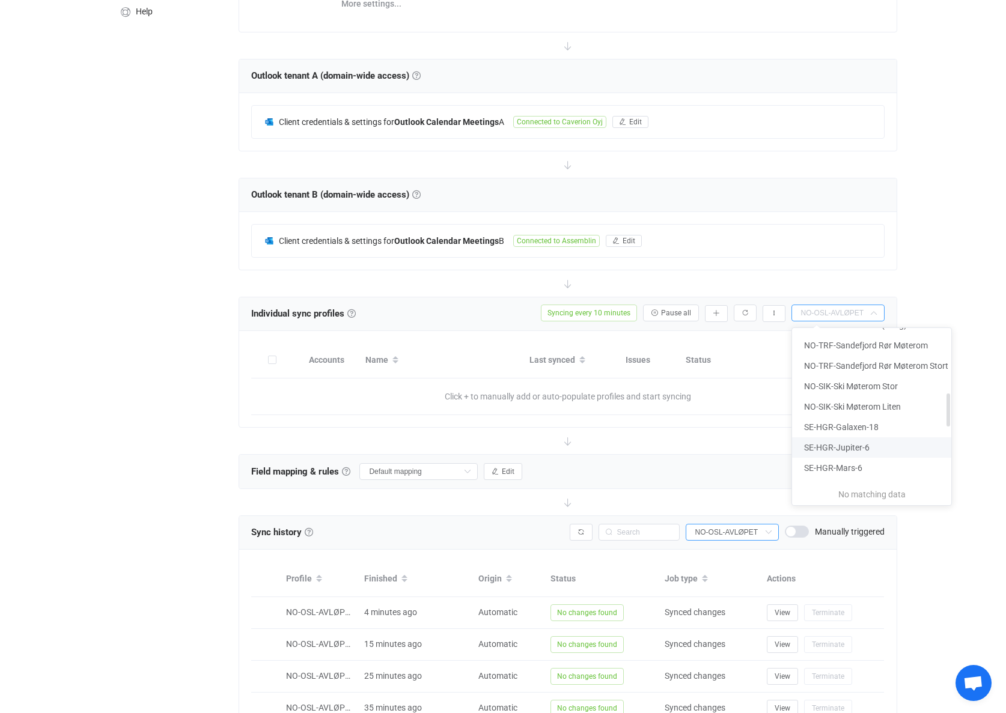
scroll to position [300, 0]
click at [860, 365] on span "NO-OSL-HAMPEN (4 Etg)" at bounding box center [851, 365] width 94 height 10
type input "NO-OSL-HAMPEN (4 Etg)"
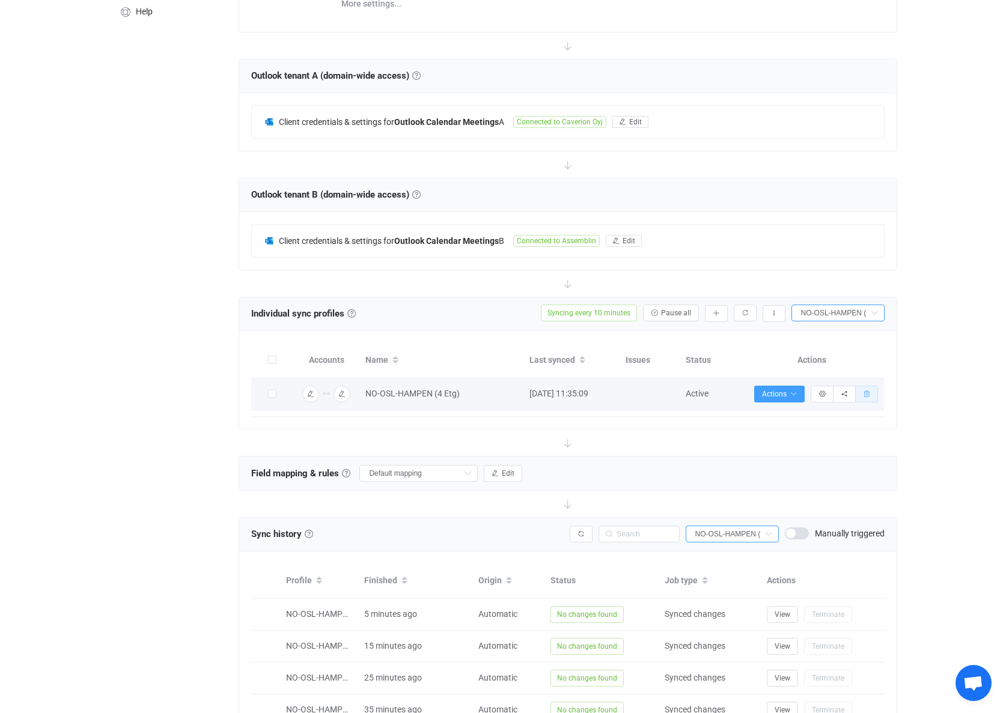
click at [865, 395] on icon "button" at bounding box center [866, 394] width 7 height 7
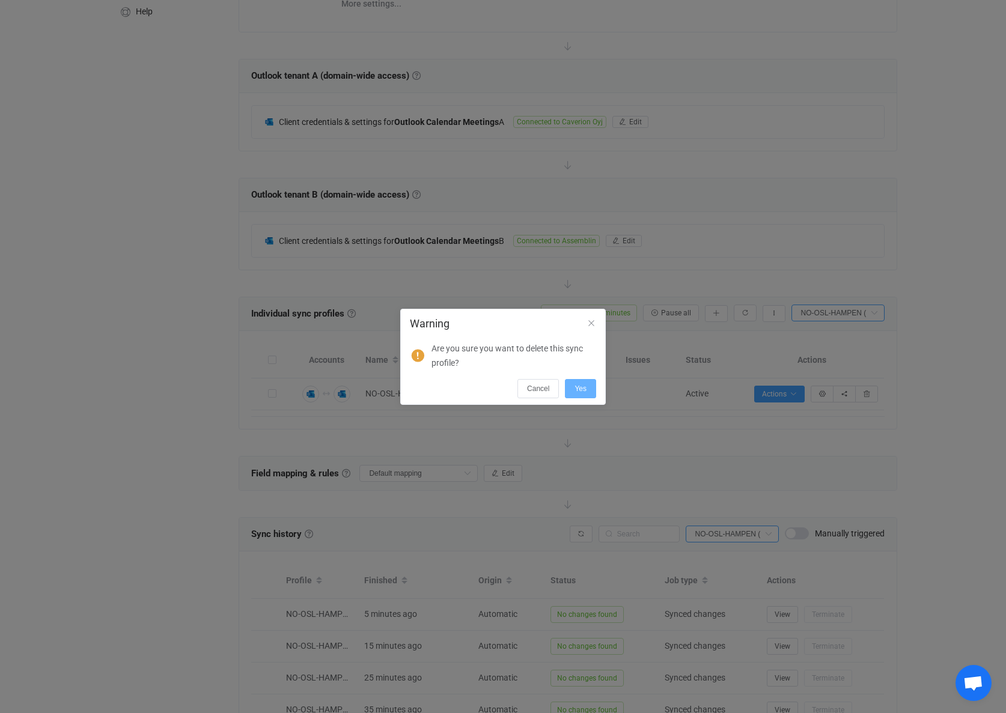
click at [571, 393] on button "Yes" at bounding box center [580, 388] width 31 height 19
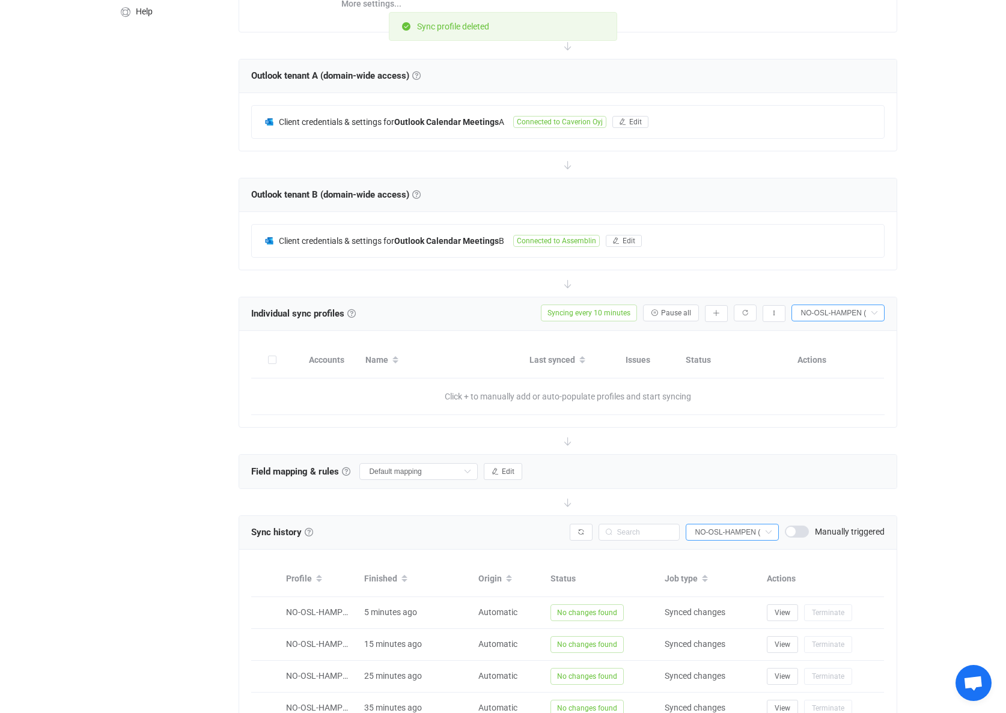
click at [108, 334] on div "Overview Synchronizations Settings Billing Help" at bounding box center [166, 422] width 132 height 1138
